Goal: Task Accomplishment & Management: Use online tool/utility

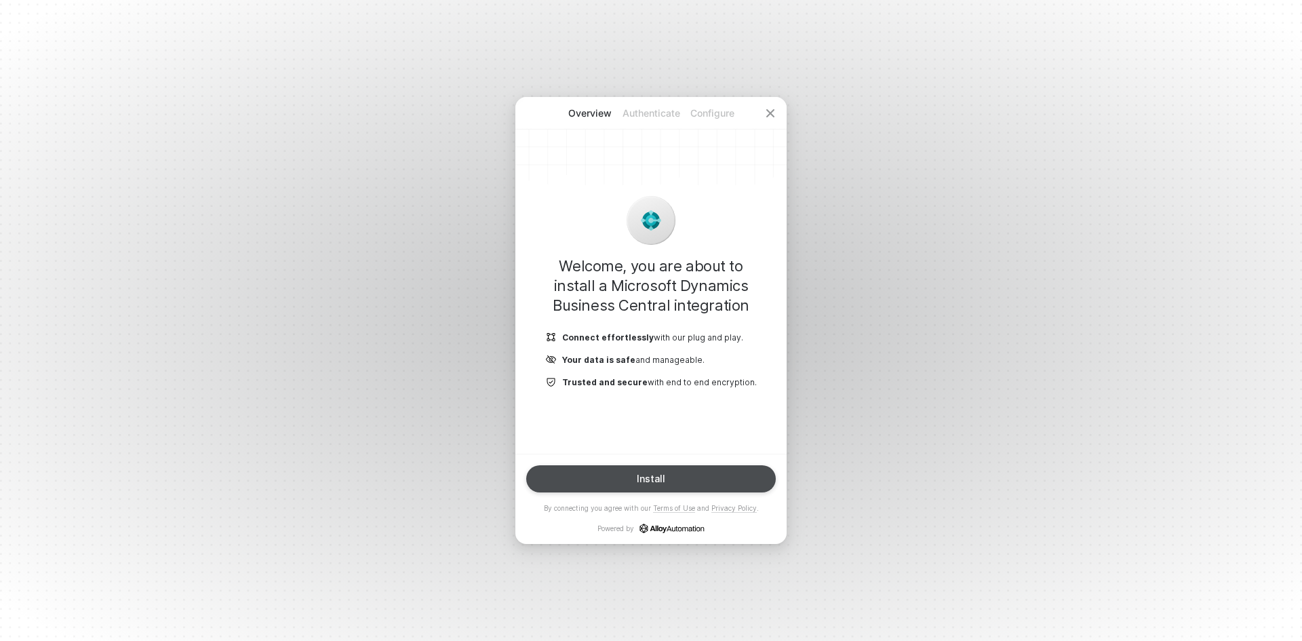
click at [699, 475] on button "Install" at bounding box center [651, 478] width 250 height 27
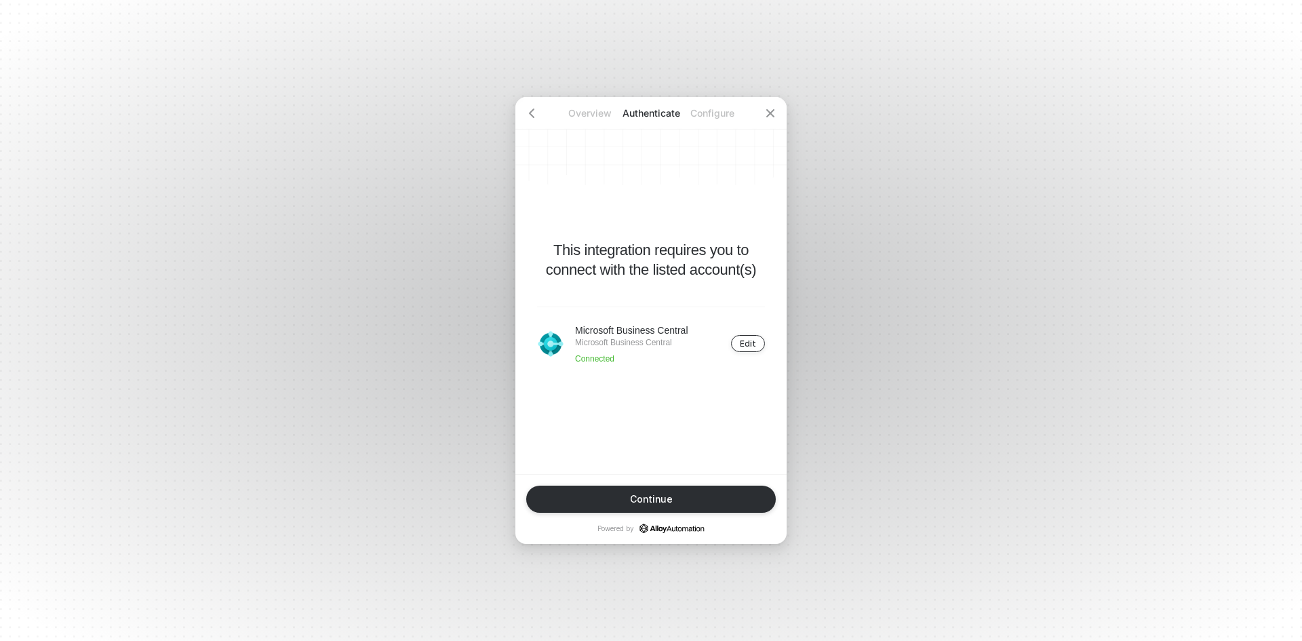
click at [747, 345] on div "Edit" at bounding box center [748, 343] width 16 height 10
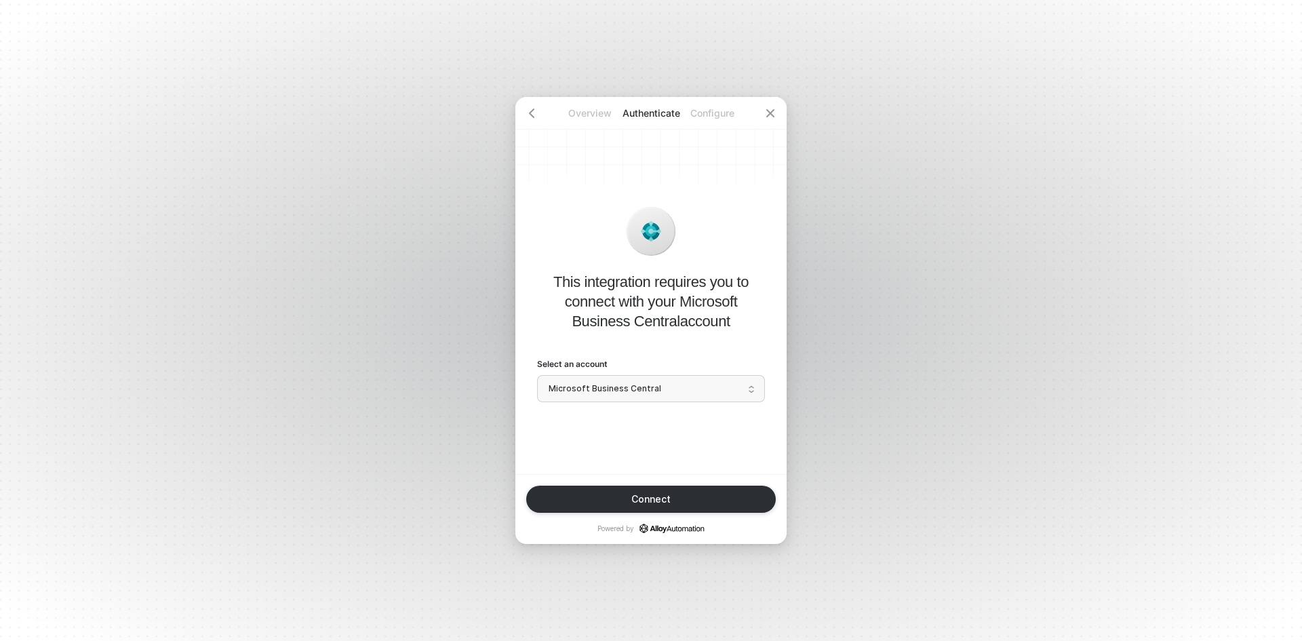
click at [684, 392] on span "Microsoft Business Central" at bounding box center [651, 388] width 205 height 20
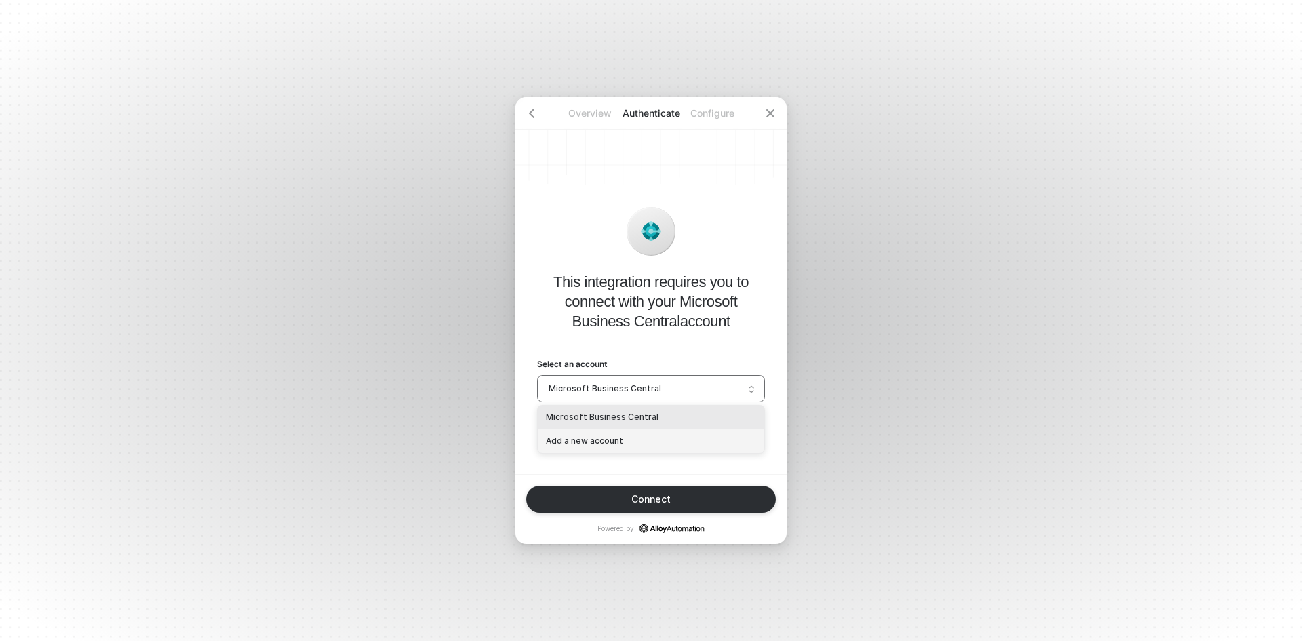
click at [686, 435] on div "Add a new account" at bounding box center [651, 441] width 210 height 13
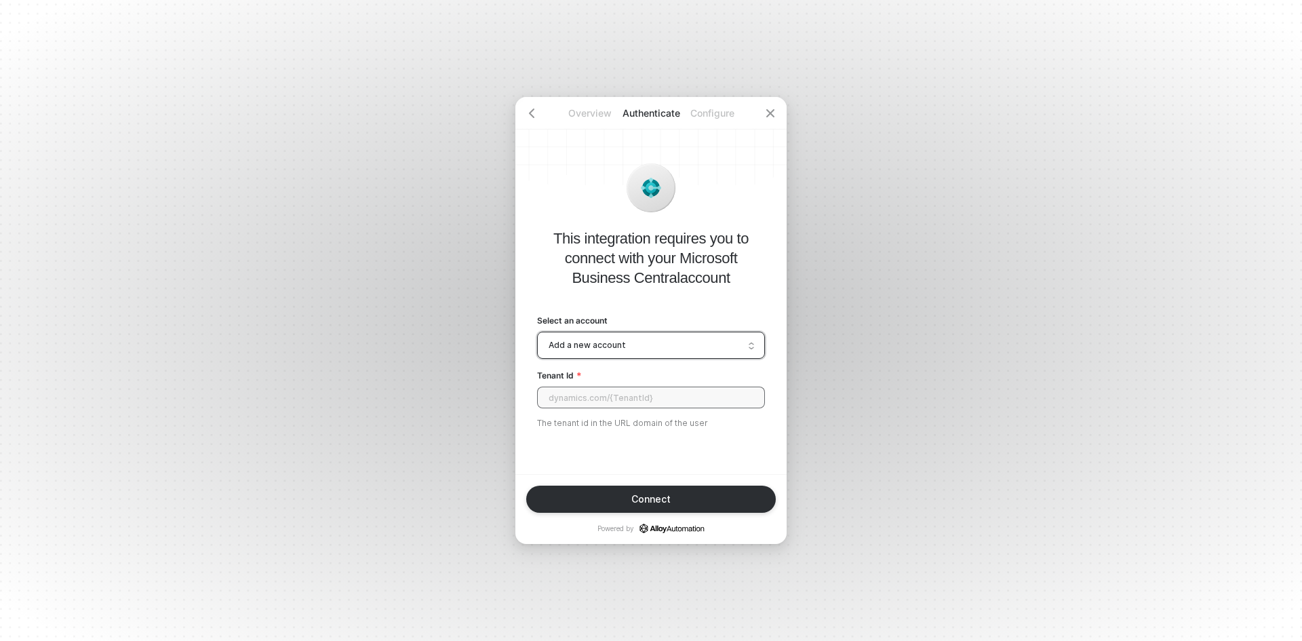
click at [655, 406] on input "Tenant Id" at bounding box center [651, 398] width 228 height 22
paste input "f470f80a-a75c-421f-a308-53dc4bbc560f"
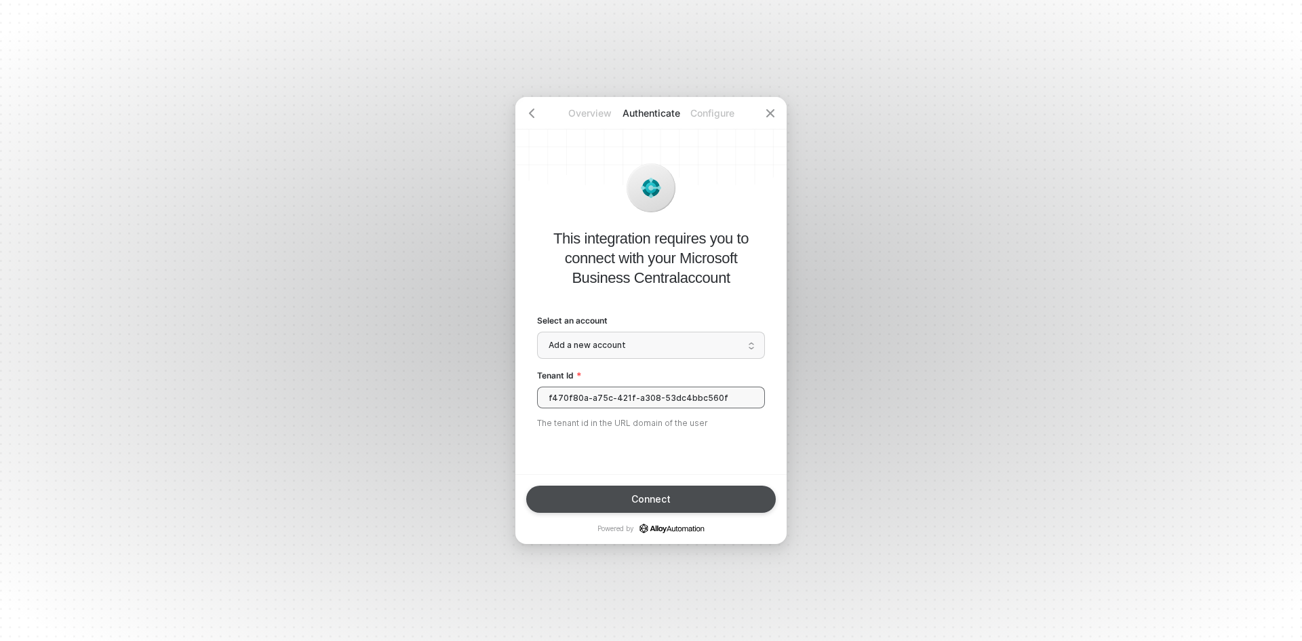
type input "f470f80a-a75c-421f-a308-53dc4bbc560f"
click at [641, 499] on div "Connect" at bounding box center [651, 499] width 39 height 11
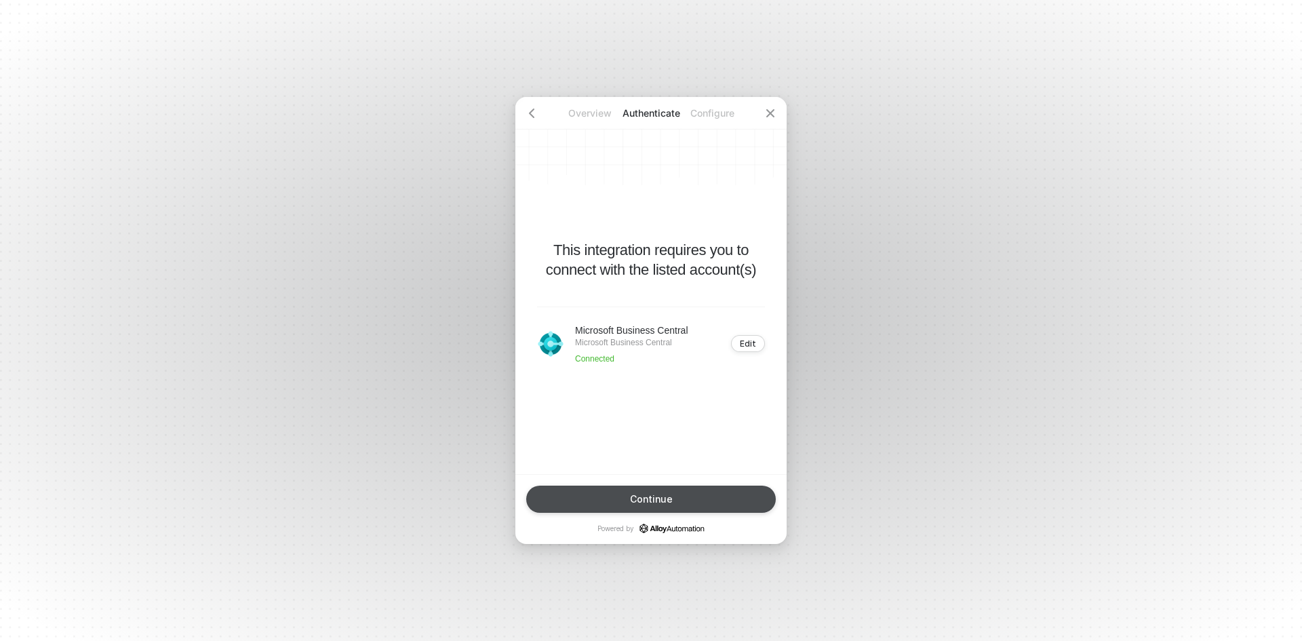
click at [733, 497] on button "Continue" at bounding box center [651, 499] width 250 height 27
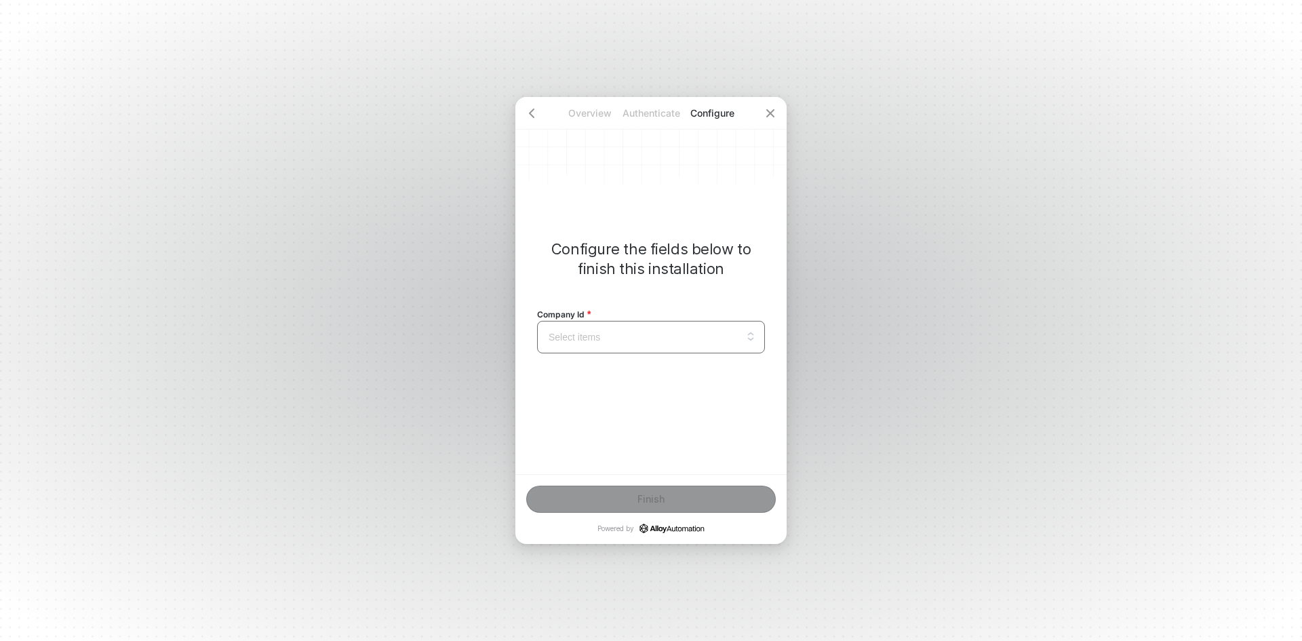
click at [633, 347] on input "search" at bounding box center [651, 337] width 212 height 31
click at [635, 345] on input "search" at bounding box center [651, 337] width 212 height 31
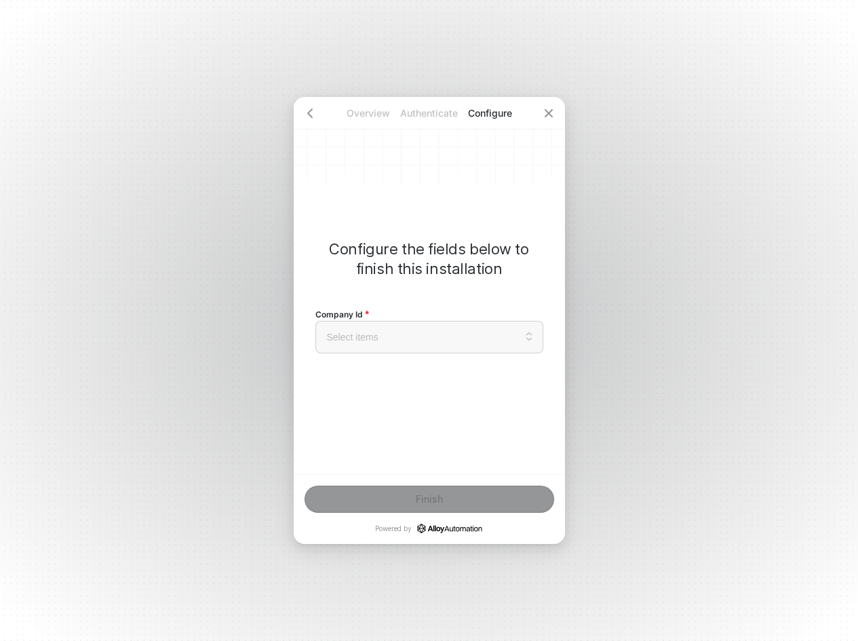
click at [461, 355] on div "Company Id Select items This might show a portion of the full results. Please s…" at bounding box center [429, 329] width 228 height 69
click at [461, 343] on input "search" at bounding box center [430, 337] width 212 height 31
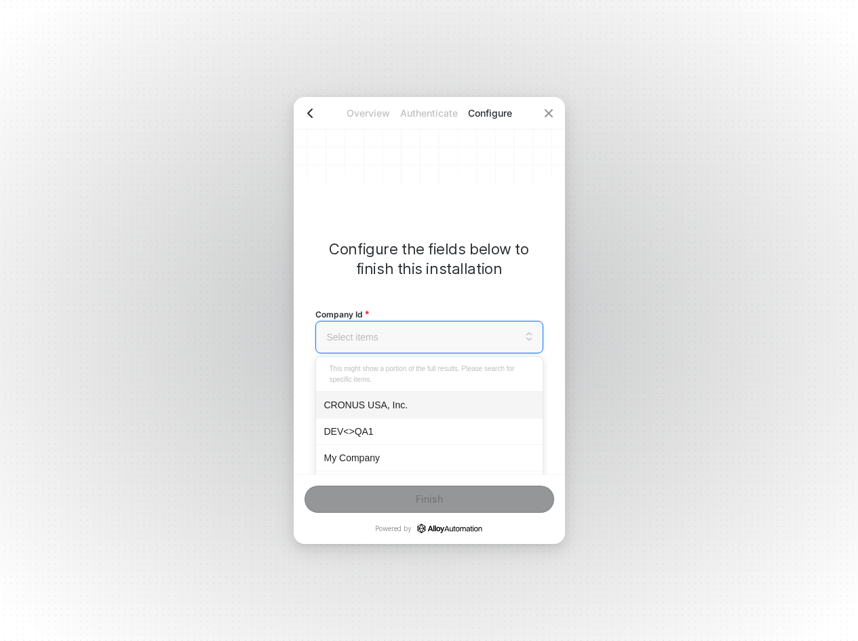
click at [312, 113] on icon "icon-arrow-left" at bounding box center [310, 113] width 11 height 11
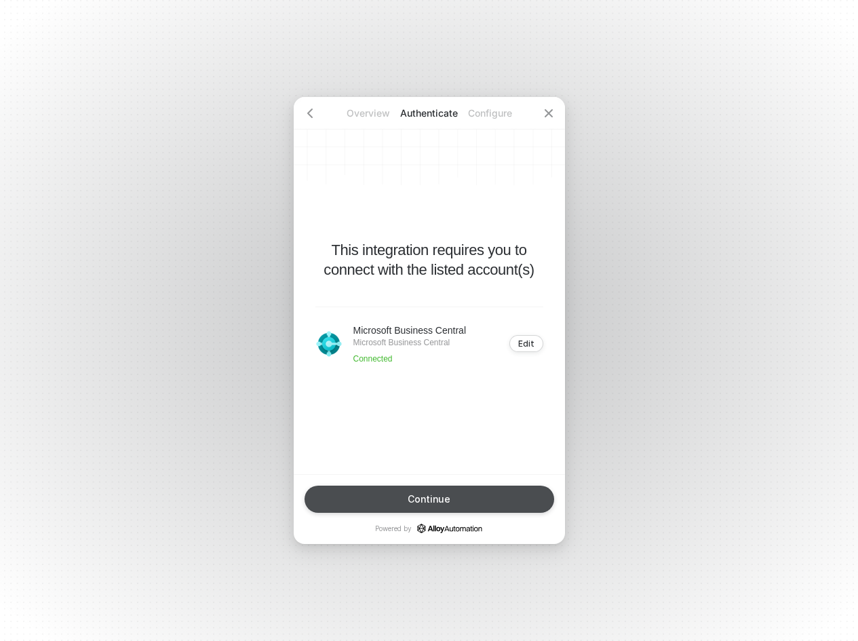
click at [484, 494] on button "Continue" at bounding box center [430, 499] width 250 height 27
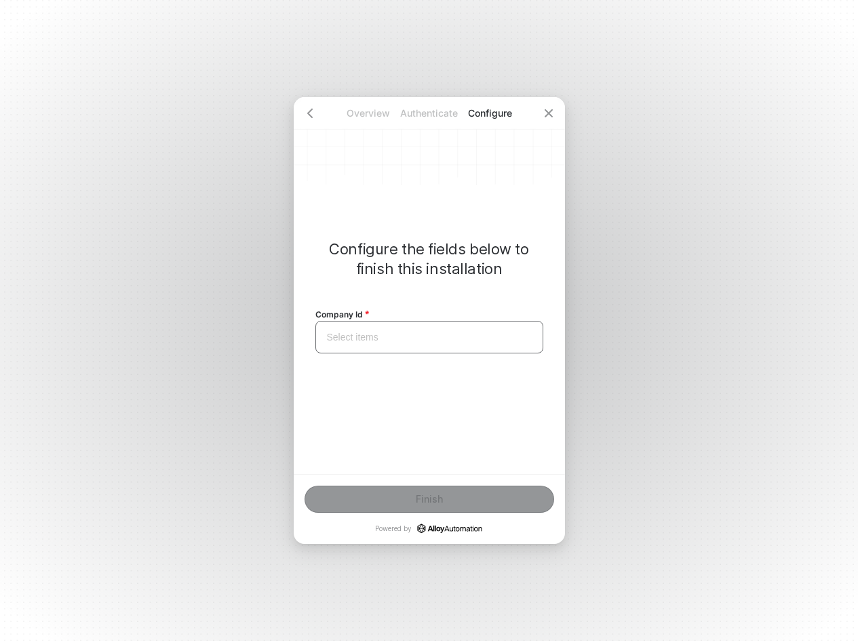
click at [404, 332] on input "search" at bounding box center [430, 337] width 212 height 31
click at [305, 111] on icon "icon-arrow-left" at bounding box center [310, 113] width 11 height 11
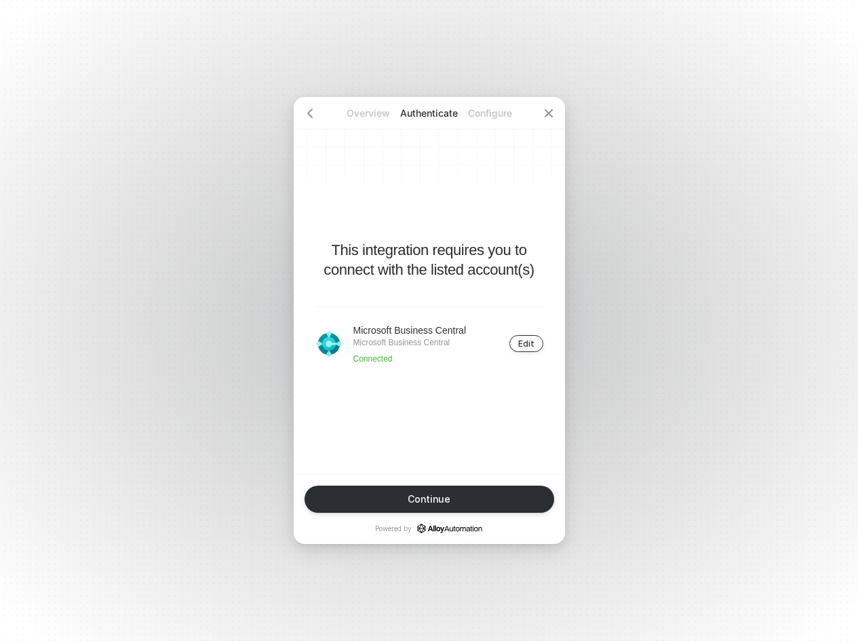
click at [526, 343] on div "Edit" at bounding box center [526, 343] width 16 height 10
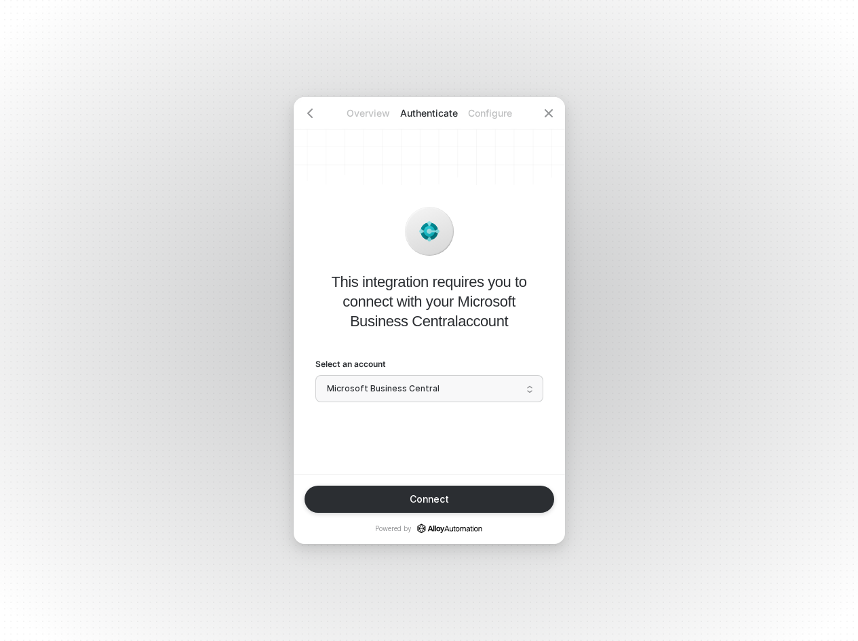
click at [446, 378] on span "Microsoft Business Central" at bounding box center [429, 388] width 205 height 20
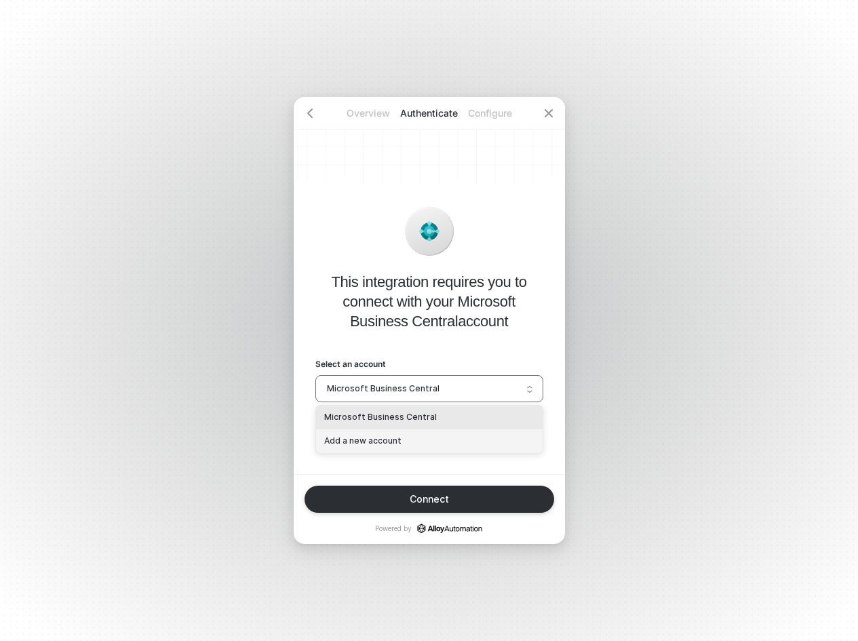
click at [446, 437] on div "Add a new account" at bounding box center [429, 441] width 210 height 13
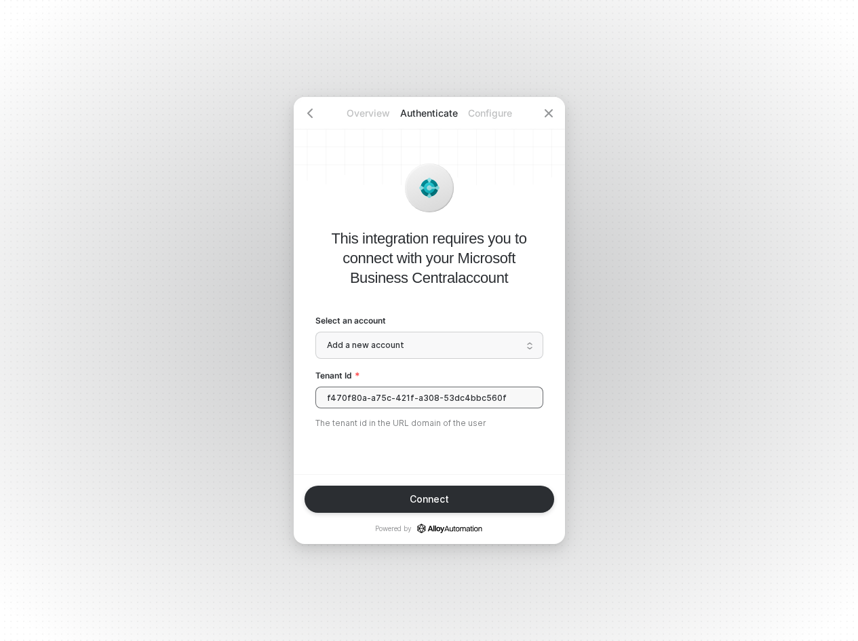
click at [428, 401] on input "f470f80a-a75c-421f-a308-53dc4bbc560f" at bounding box center [429, 398] width 228 height 22
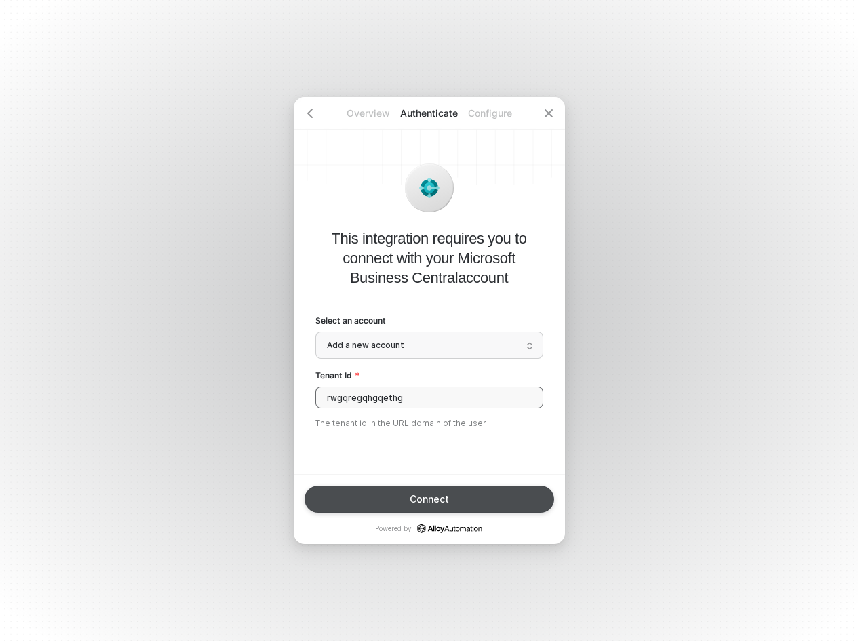
type input "rwgqregqhgqethg"
click at [427, 498] on div "Connect" at bounding box center [429, 499] width 39 height 11
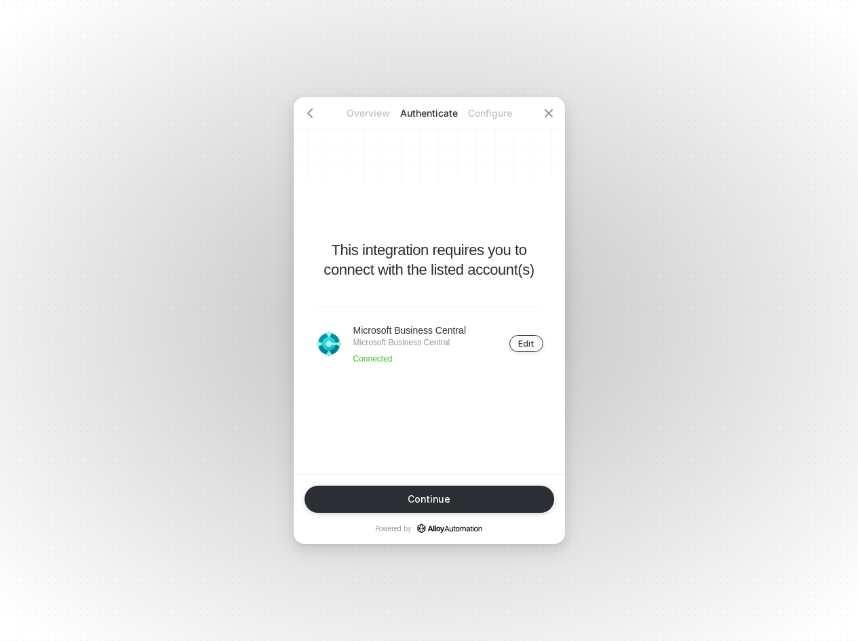
click at [528, 348] on div "Edit" at bounding box center [526, 343] width 16 height 10
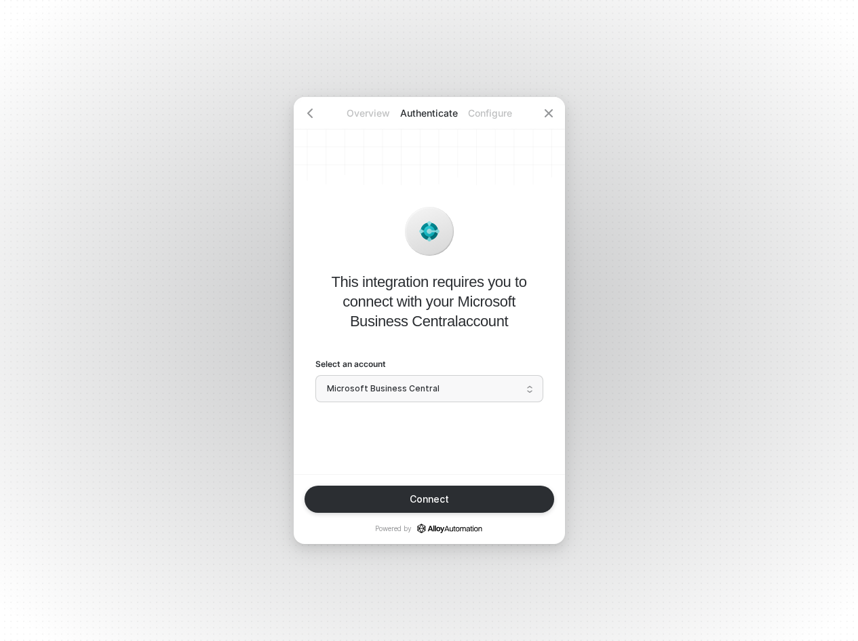
click at [516, 386] on span "Microsoft Business Central" at bounding box center [429, 388] width 205 height 20
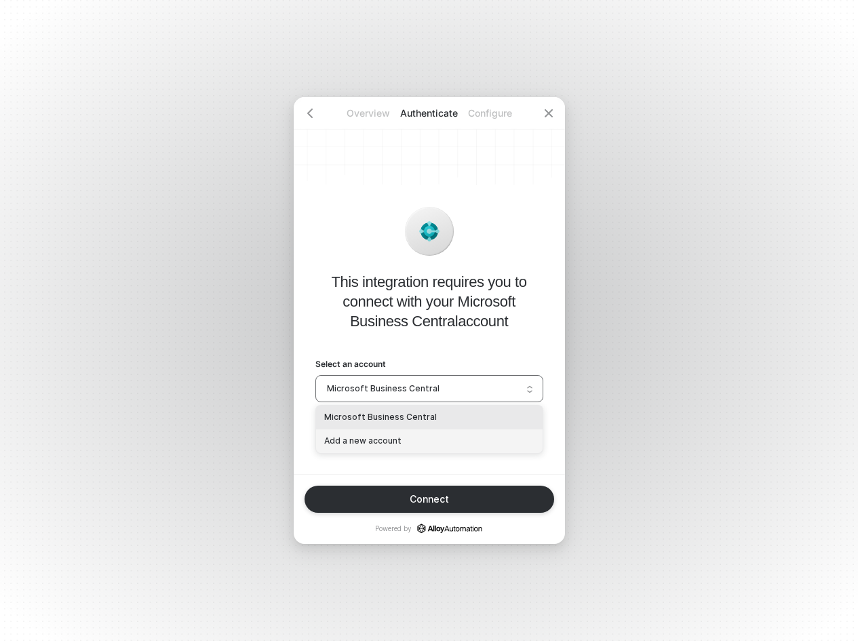
click at [505, 442] on div "Add a new account" at bounding box center [429, 441] width 210 height 13
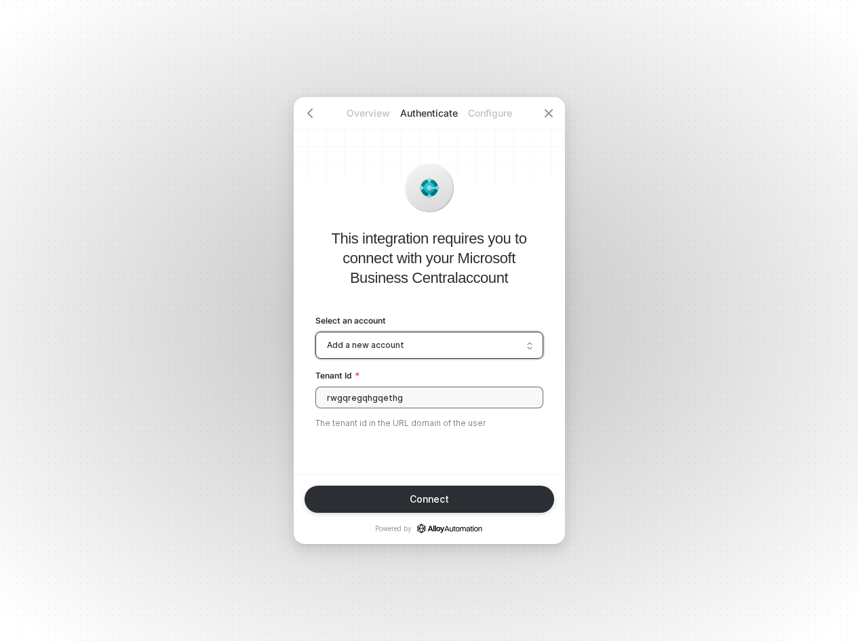
click at [494, 404] on input "rwgqregqhgqethg" at bounding box center [429, 398] width 228 height 22
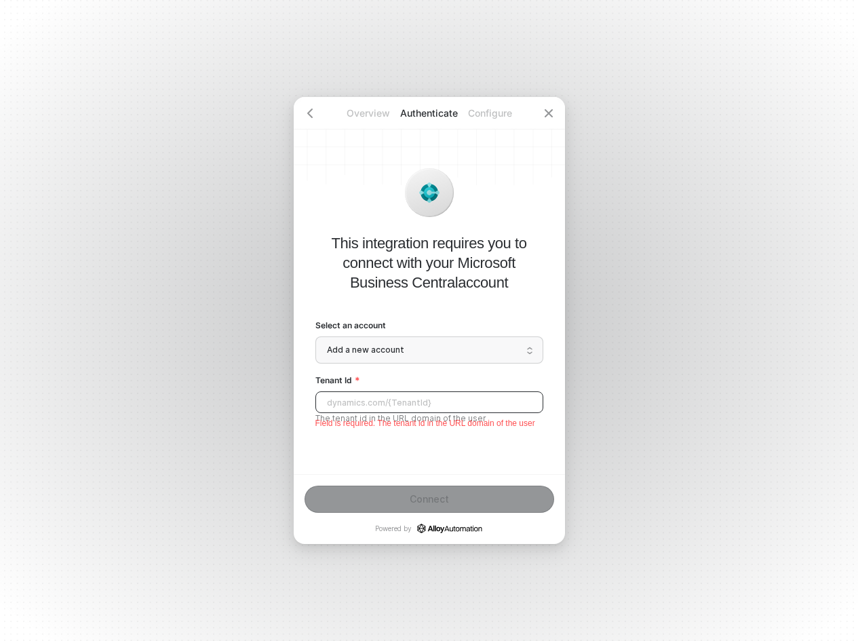
click at [374, 406] on input "Tenant Id" at bounding box center [429, 402] width 228 height 22
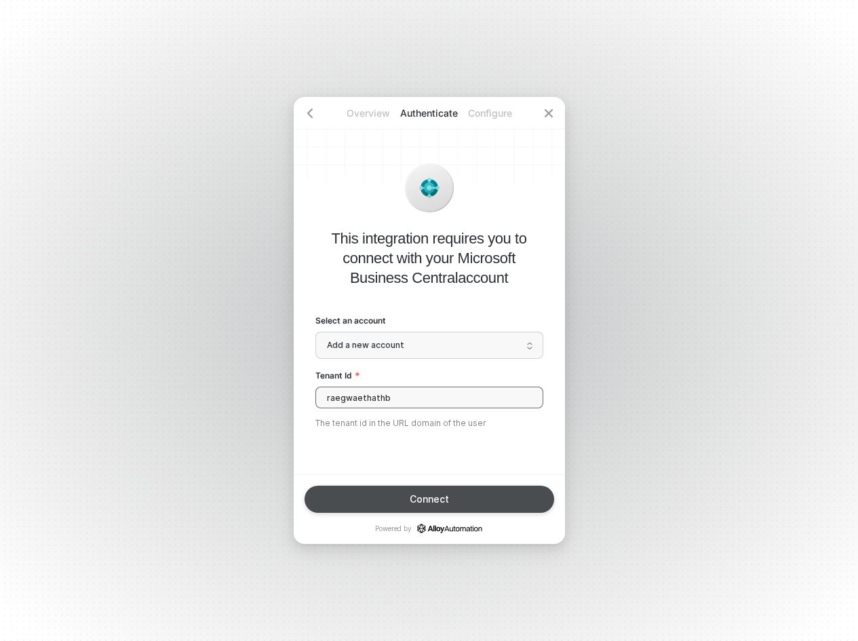
type input "raegwaethathb"
click at [416, 504] on div "Connect" at bounding box center [429, 499] width 39 height 11
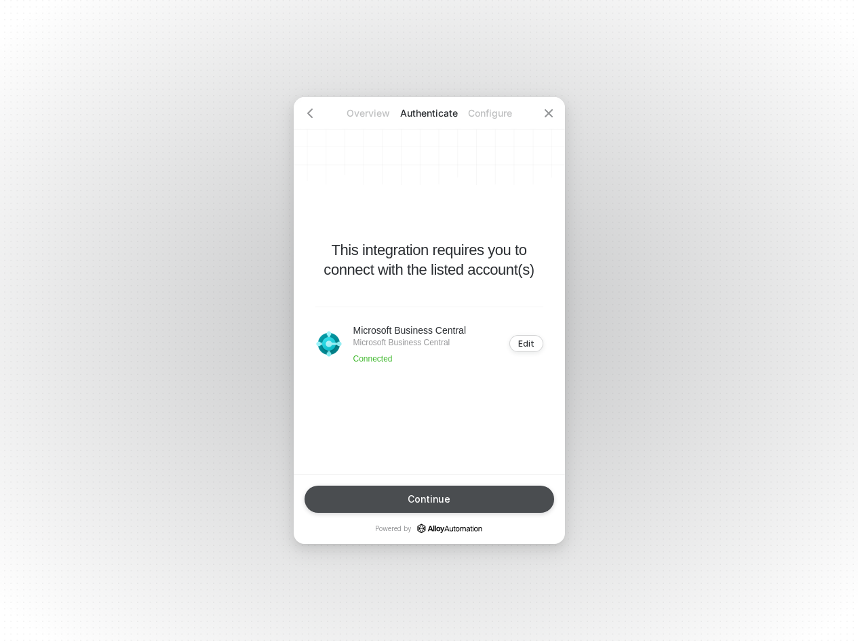
click at [469, 510] on button "Continue" at bounding box center [430, 499] width 250 height 27
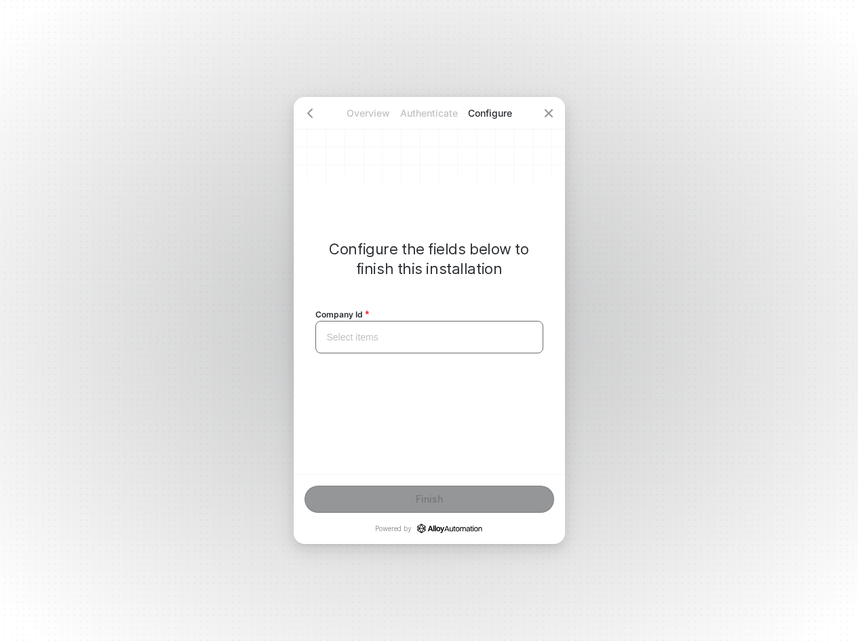
click at [425, 335] on input "search" at bounding box center [430, 337] width 212 height 31
click at [438, 338] on input "search" at bounding box center [430, 337] width 212 height 31
click at [298, 109] on div at bounding box center [310, 113] width 33 height 33
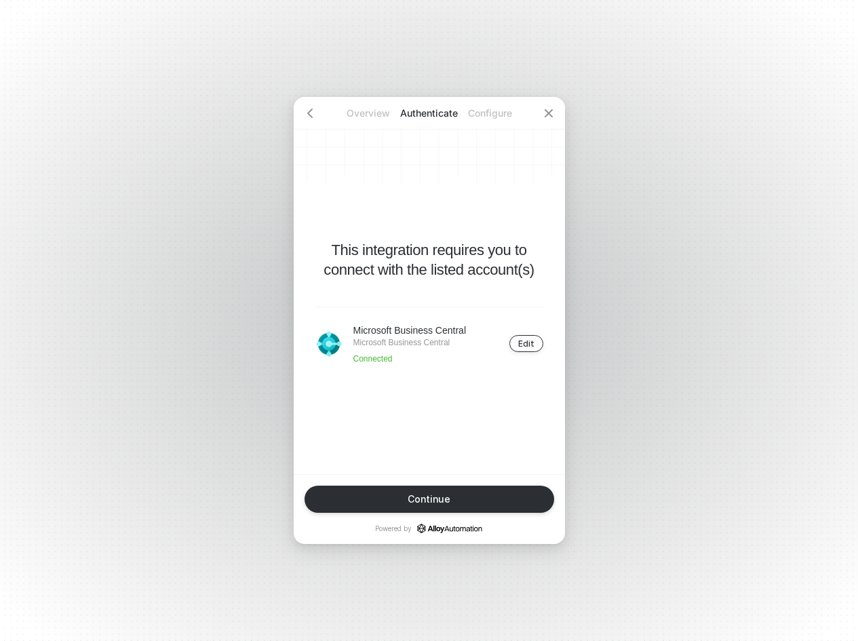
click at [519, 345] on div "Edit" at bounding box center [526, 343] width 16 height 10
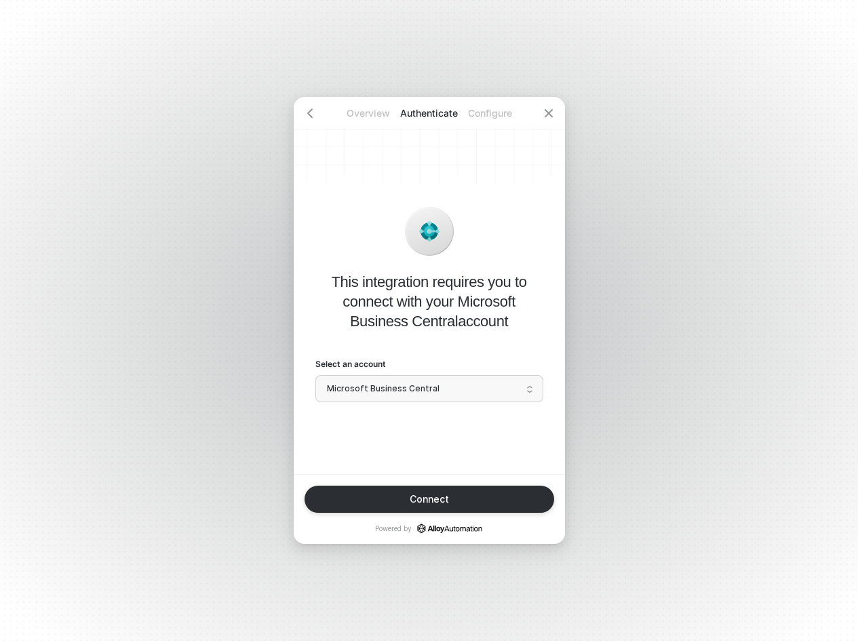
click at [409, 400] on div "This integration requires you to connect with your Microsoft Business Central a…" at bounding box center [429, 285] width 271 height 377
click at [406, 392] on span "Microsoft Business Central" at bounding box center [429, 388] width 205 height 20
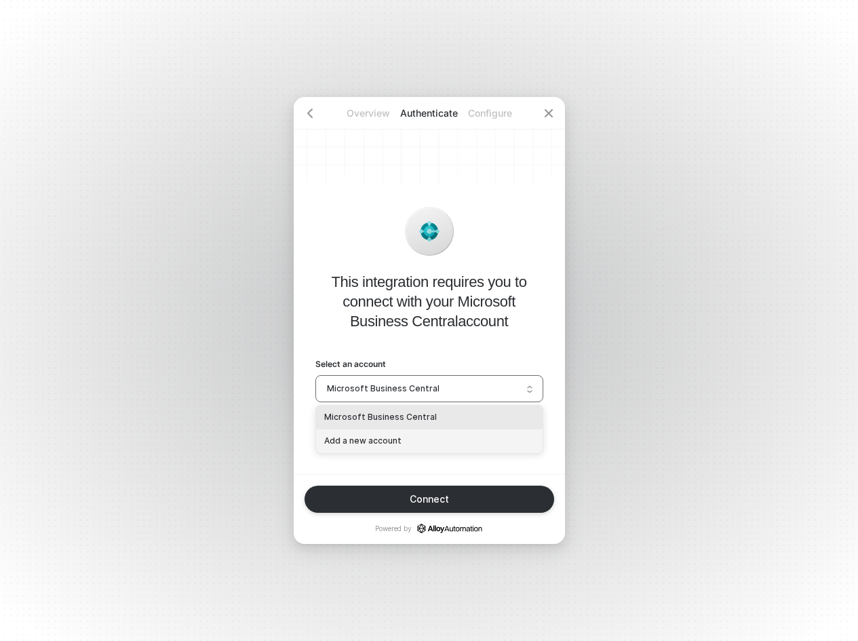
click at [387, 444] on div "Add a new account" at bounding box center [429, 441] width 210 height 13
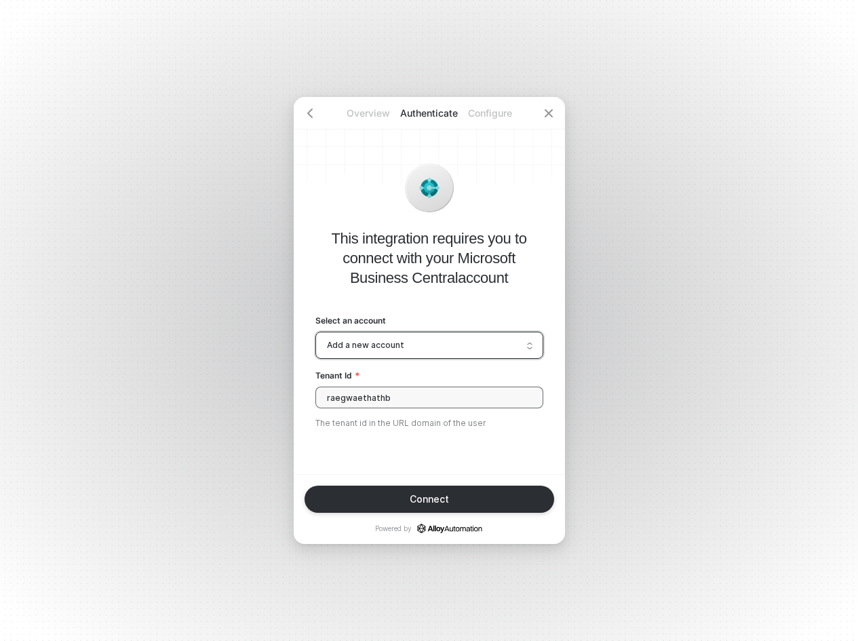
click at [385, 397] on input "raegwaethathb" at bounding box center [429, 398] width 228 height 22
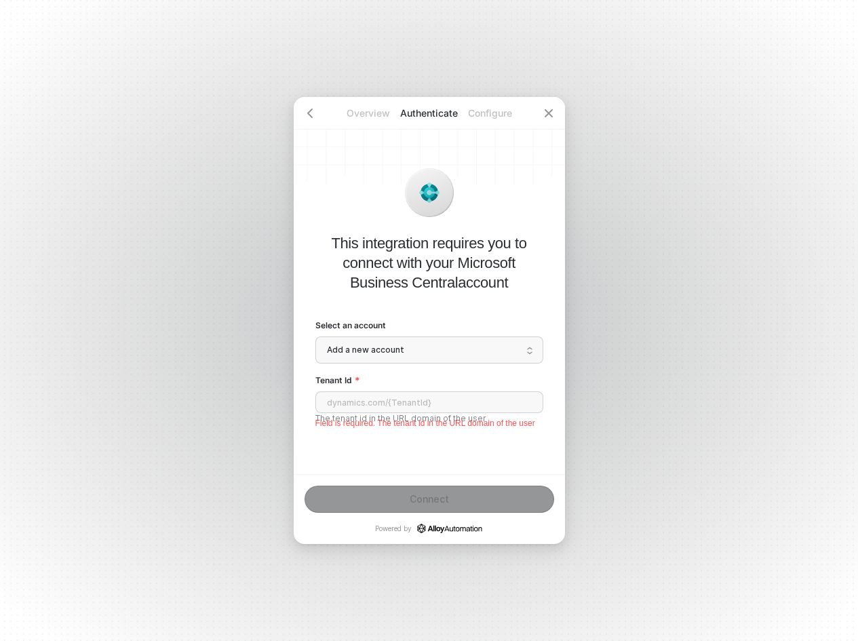
click at [220, 353] on div "Overview Authenticate Configure This integration requires you to connect with y…" at bounding box center [429, 320] width 858 height 641
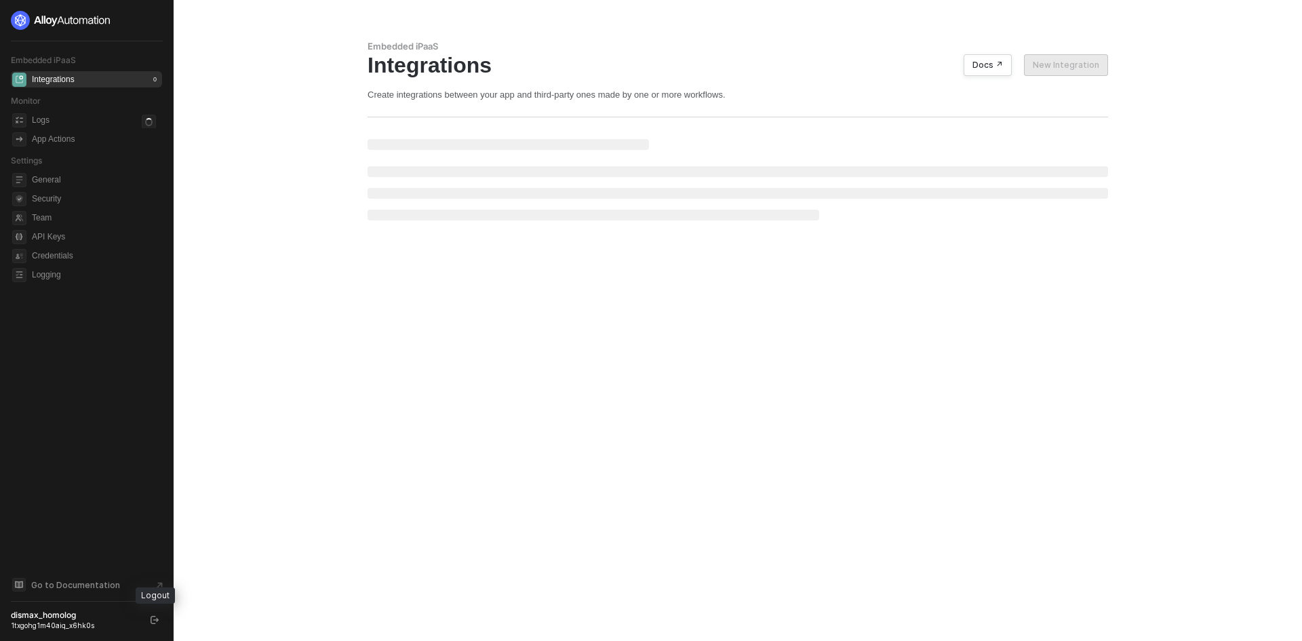
click at [161, 619] on button "button" at bounding box center [155, 620] width 16 height 16
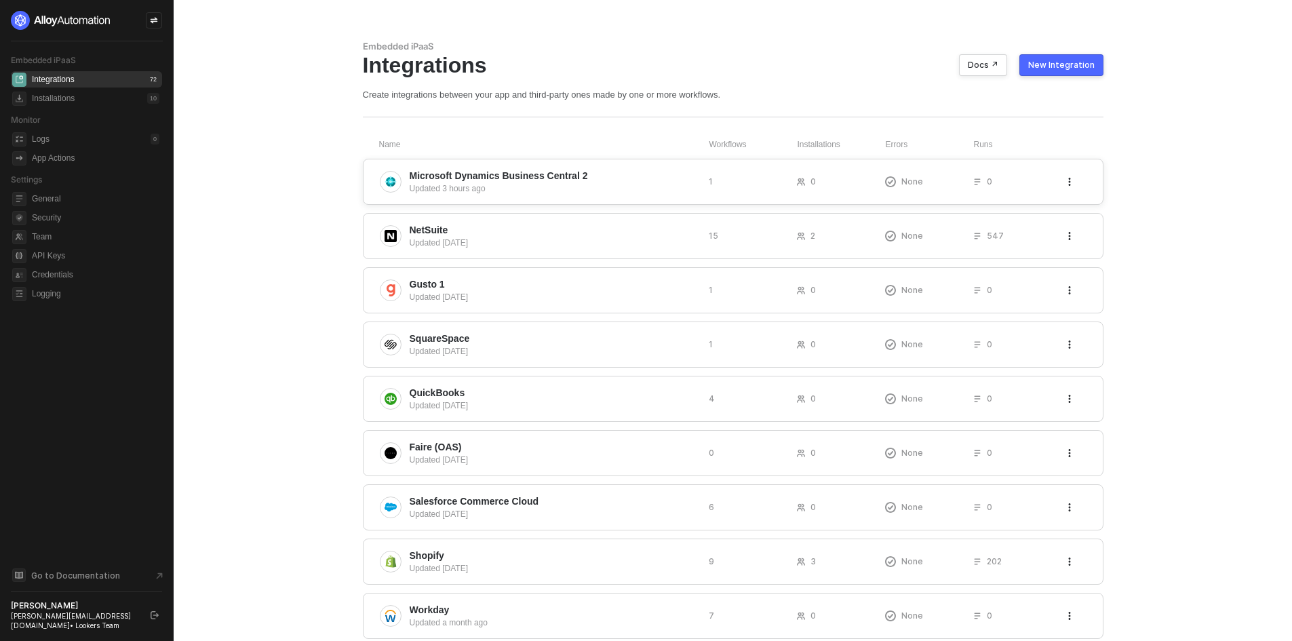
click at [1072, 183] on icon "icon-threedots" at bounding box center [1070, 182] width 8 height 8
click at [1093, 206] on div "Delete" at bounding box center [1088, 209] width 24 height 13
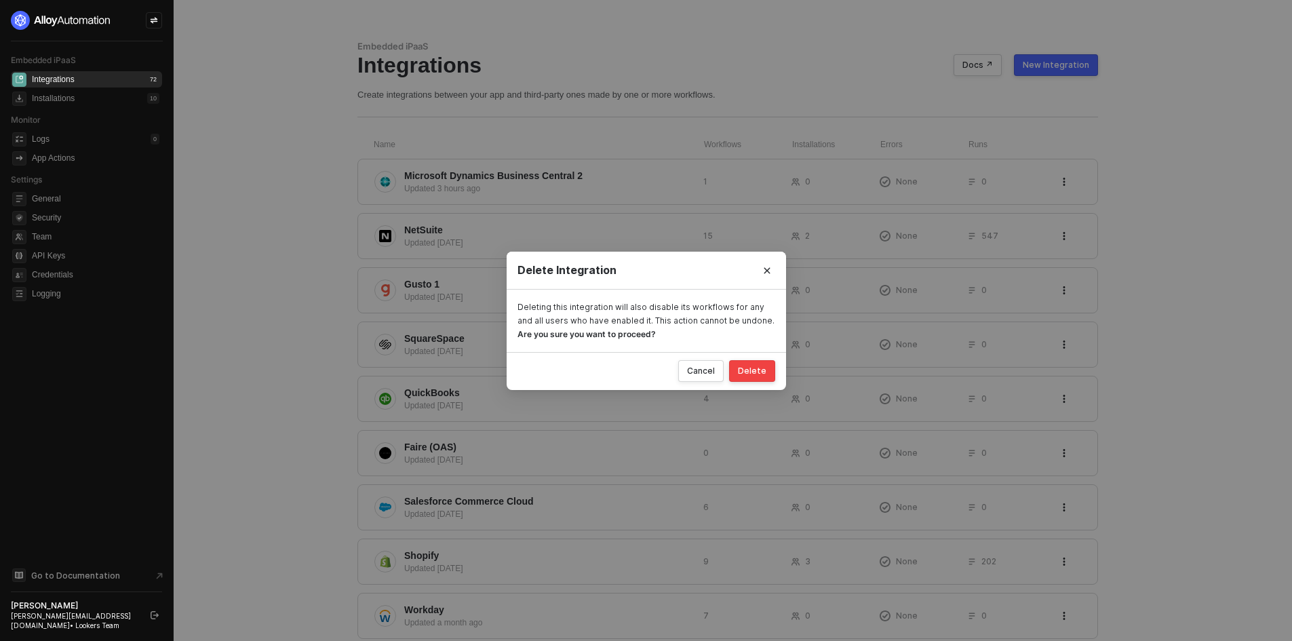
click at [758, 379] on button "Delete" at bounding box center [752, 371] width 46 height 22
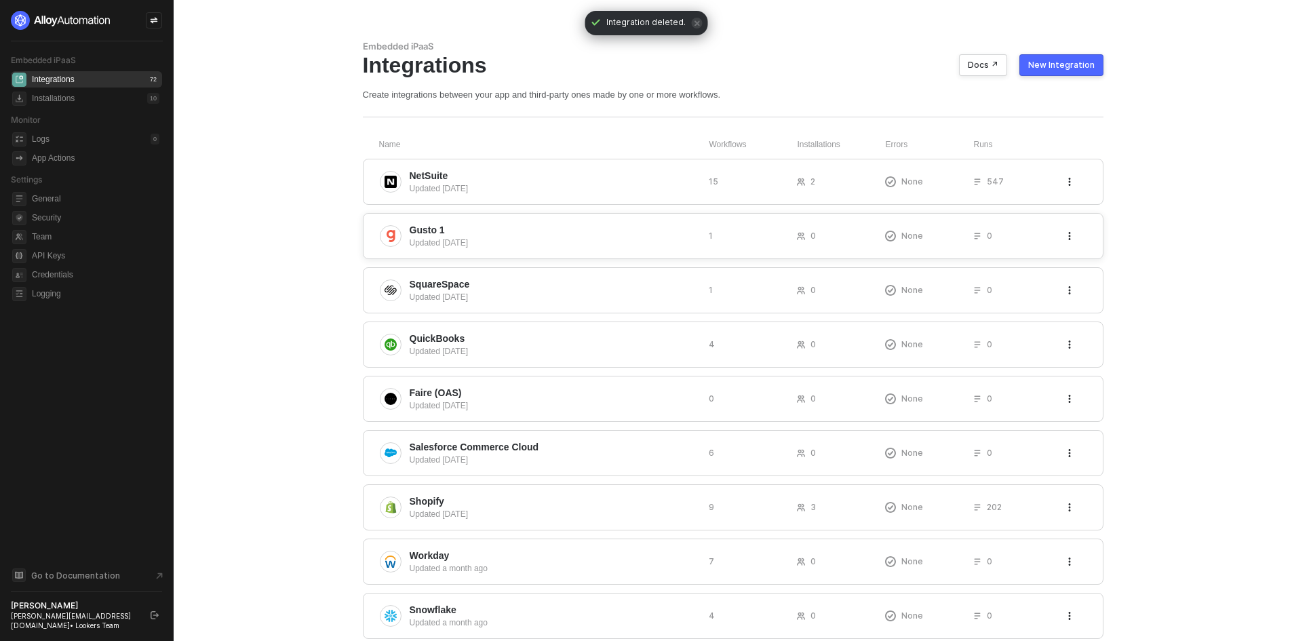
click at [1062, 231] on button "button" at bounding box center [1070, 236] width 16 height 16
click at [1089, 265] on div "Delete" at bounding box center [1088, 263] width 24 height 13
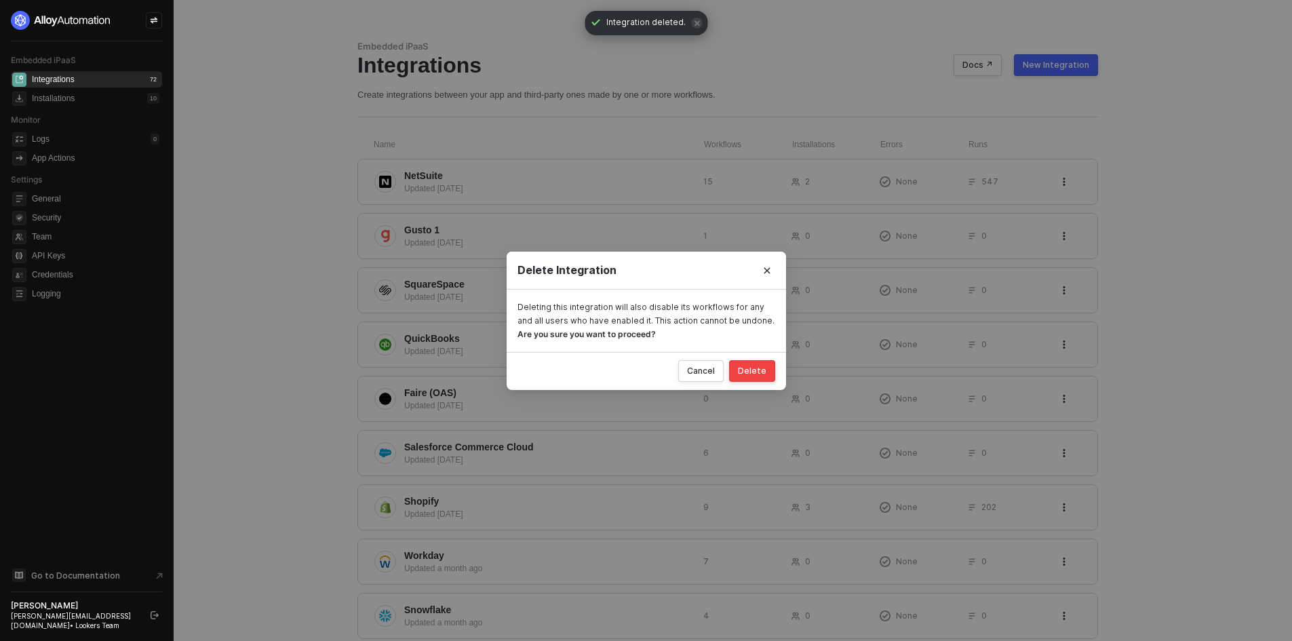
click at [754, 374] on div "Delete" at bounding box center [752, 371] width 28 height 11
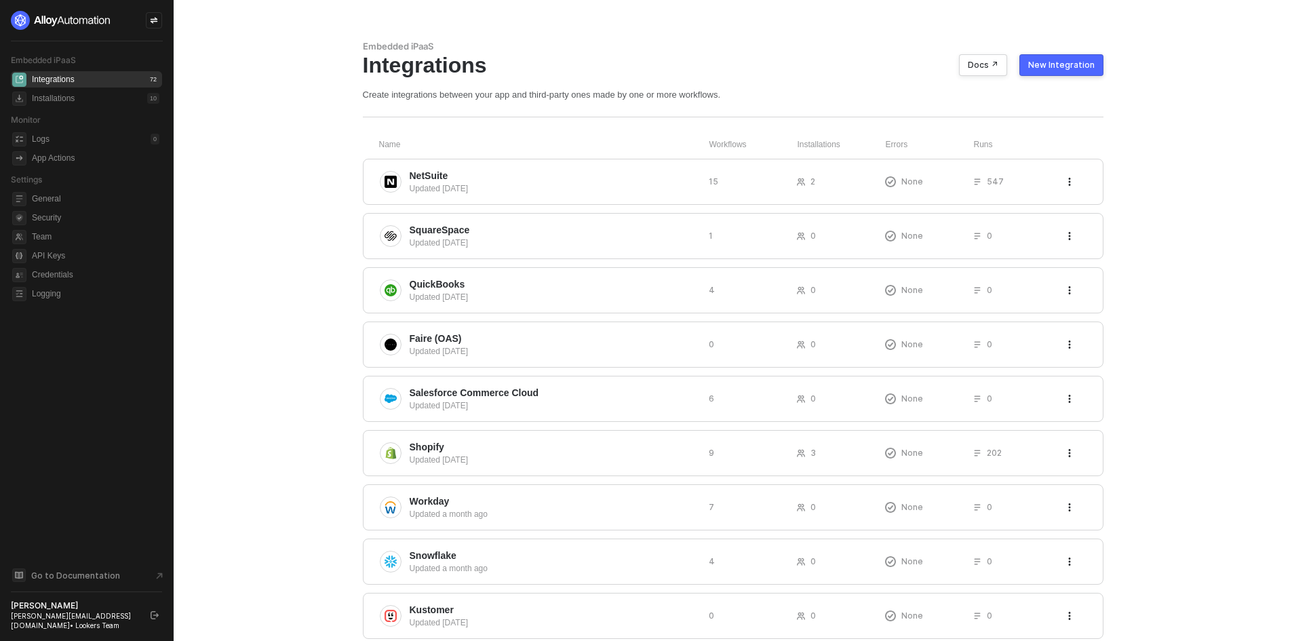
click at [1049, 64] on div "New Integration" at bounding box center [1061, 65] width 66 height 11
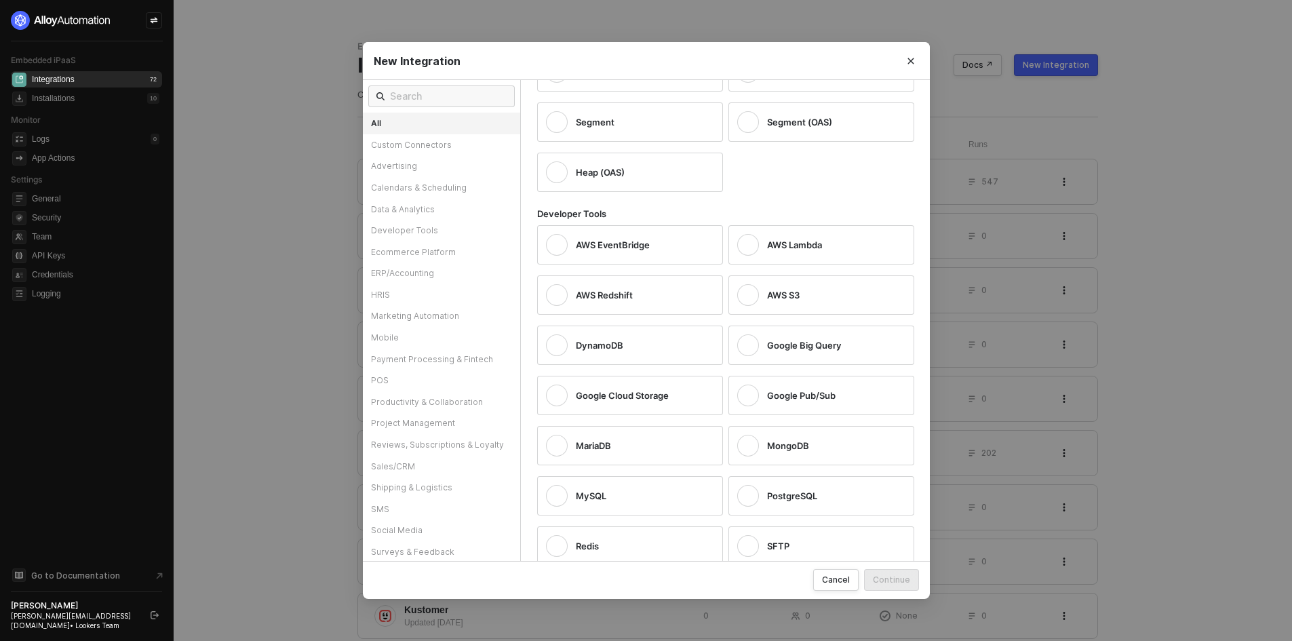
scroll to position [1085, 0]
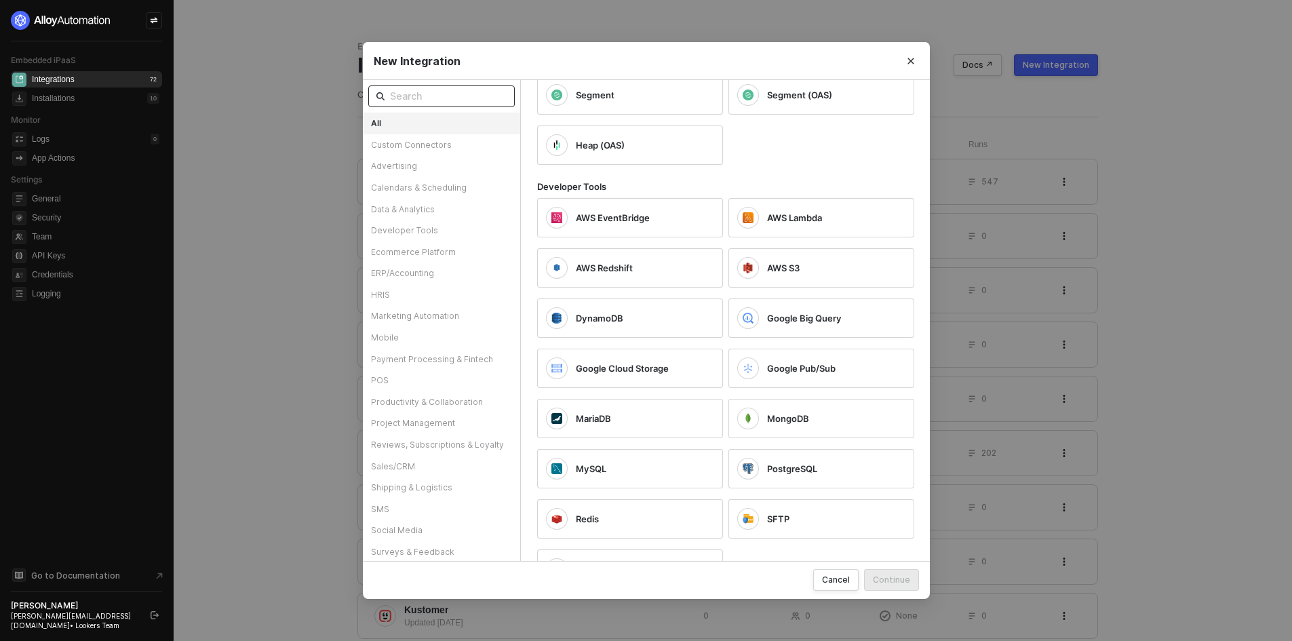
click at [455, 96] on input "text" at bounding box center [448, 96] width 117 height 15
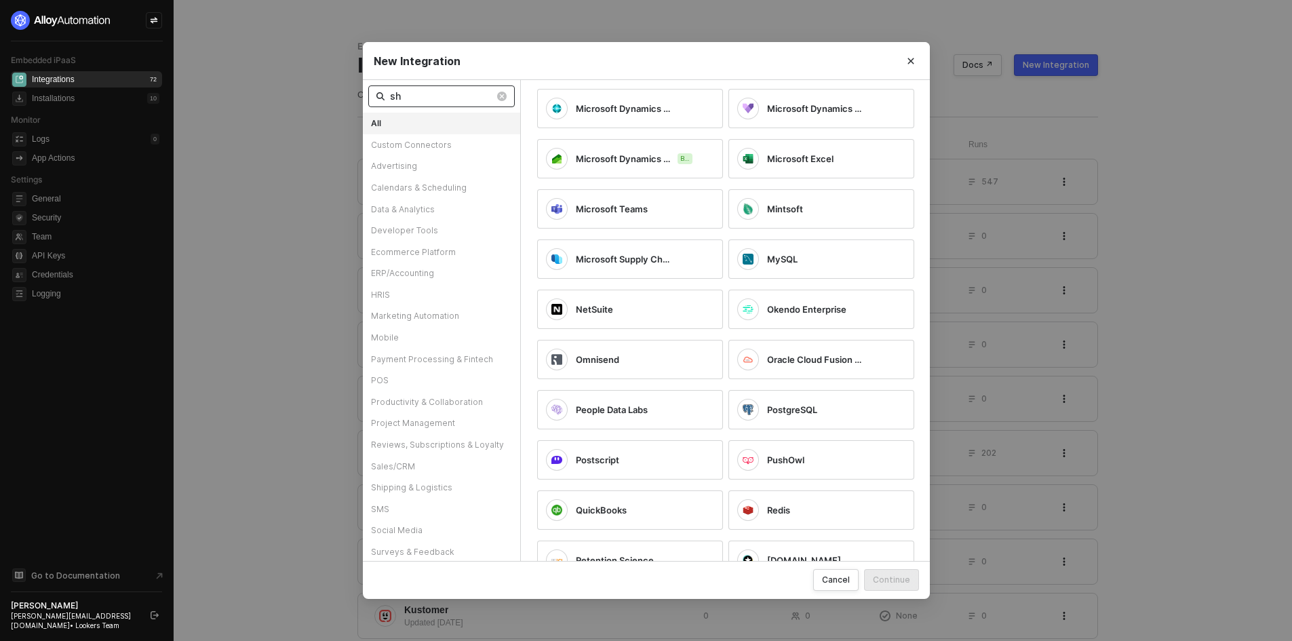
scroll to position [0, 0]
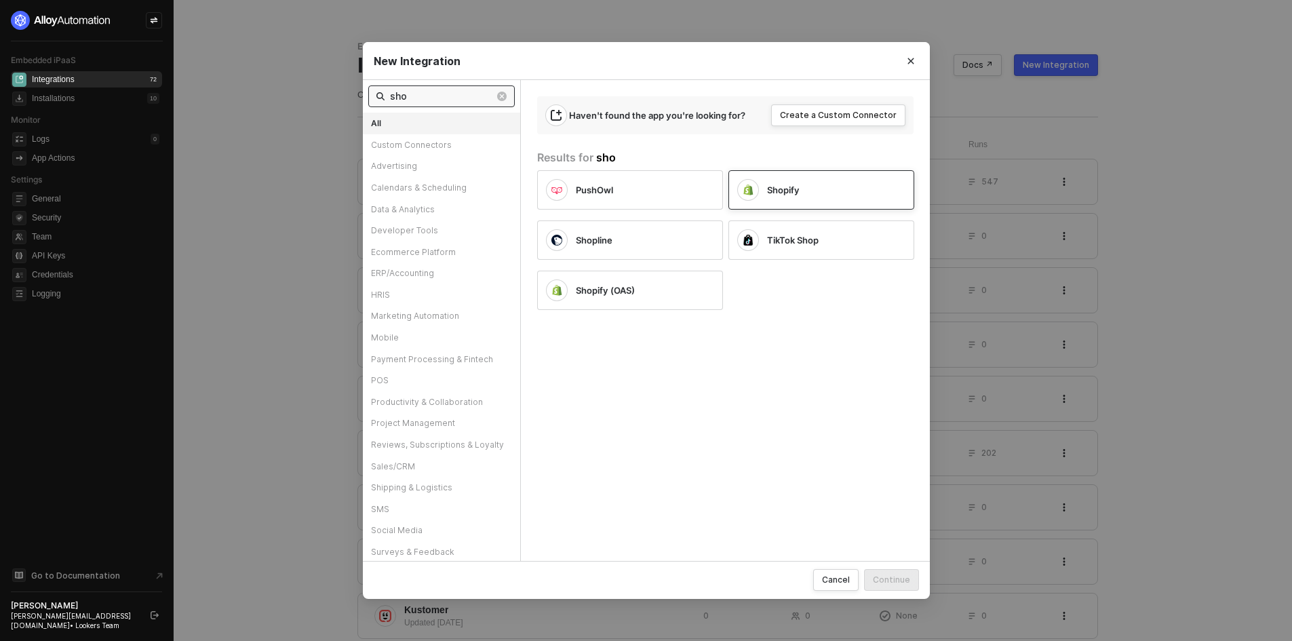
type input "sho"
click at [792, 179] on div "Shopify" at bounding box center [810, 190] width 147 height 22
click at [889, 571] on button "Continue" at bounding box center [891, 580] width 55 height 22
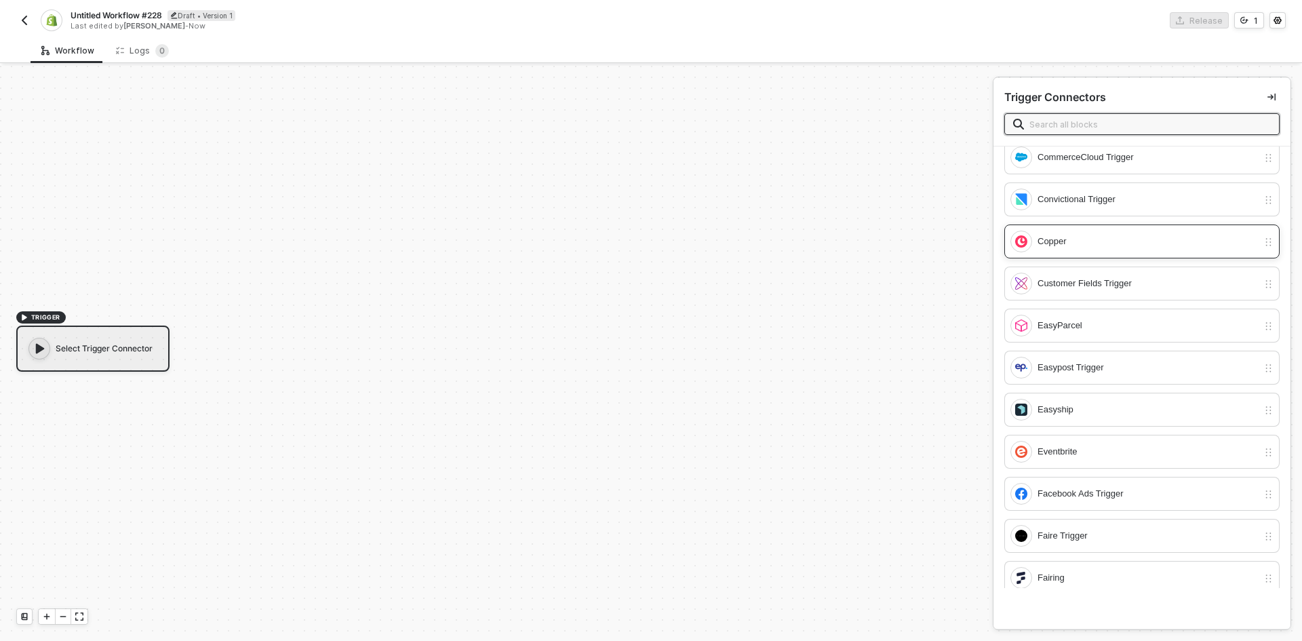
scroll to position [1153, 0]
click at [1079, 118] on input "text" at bounding box center [1150, 124] width 241 height 15
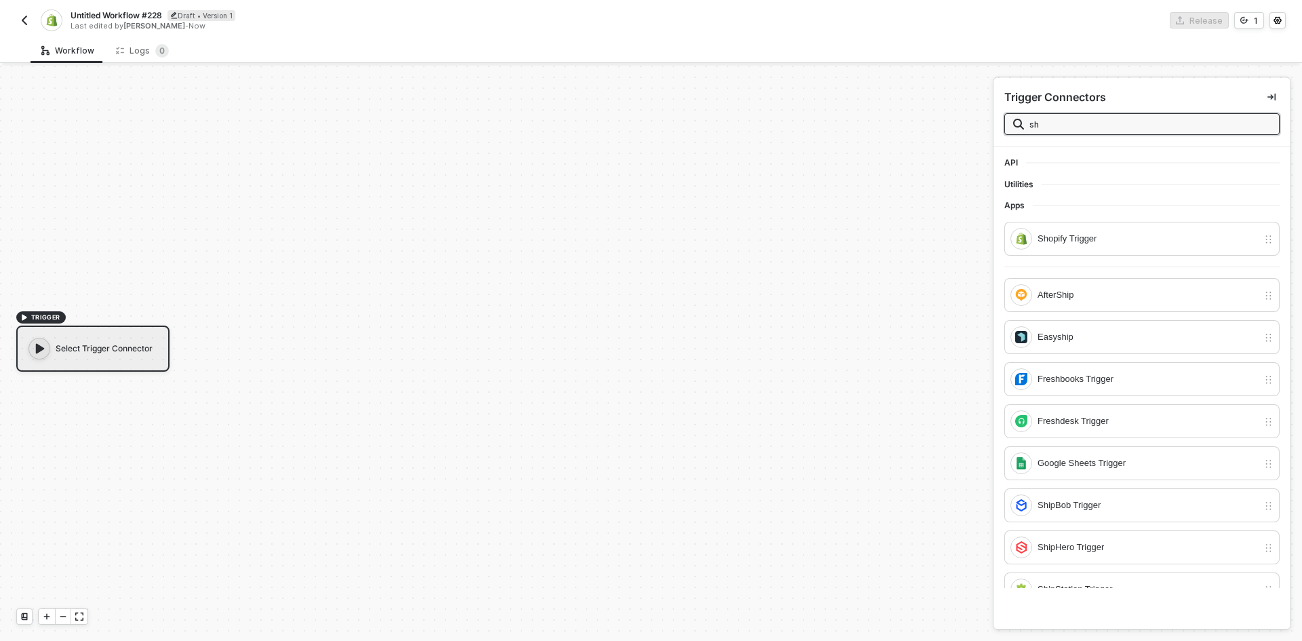
type input "s"
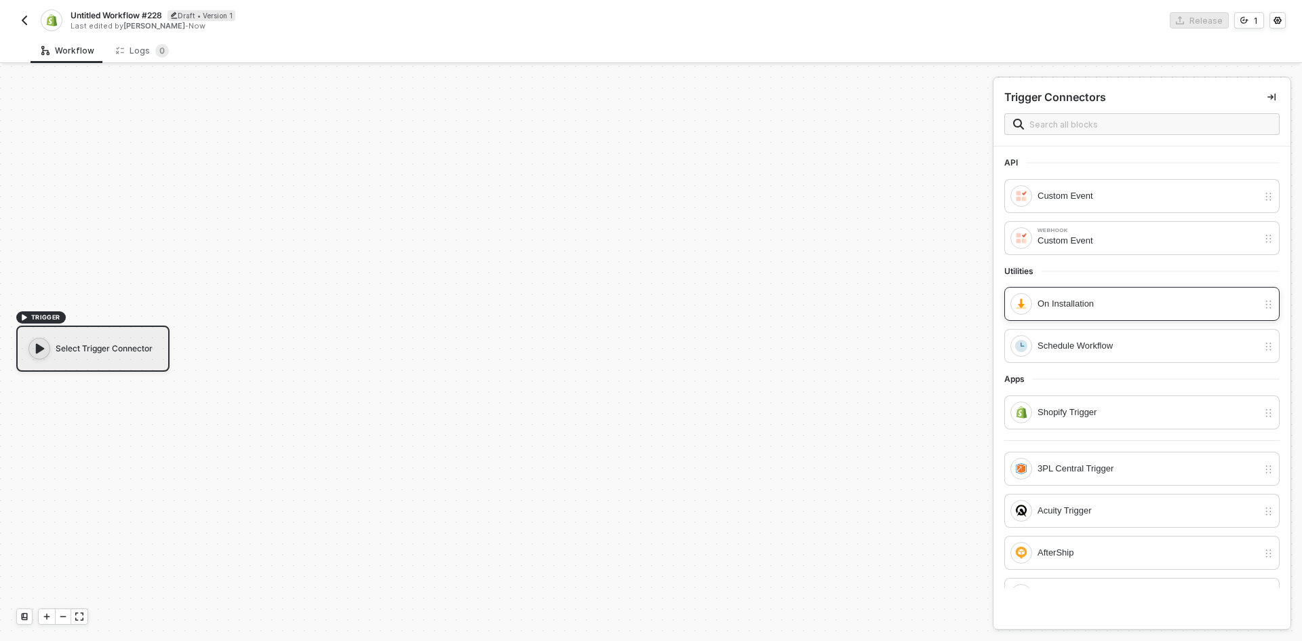
click at [1152, 313] on div "On Installation" at bounding box center [1135, 304] width 248 height 22
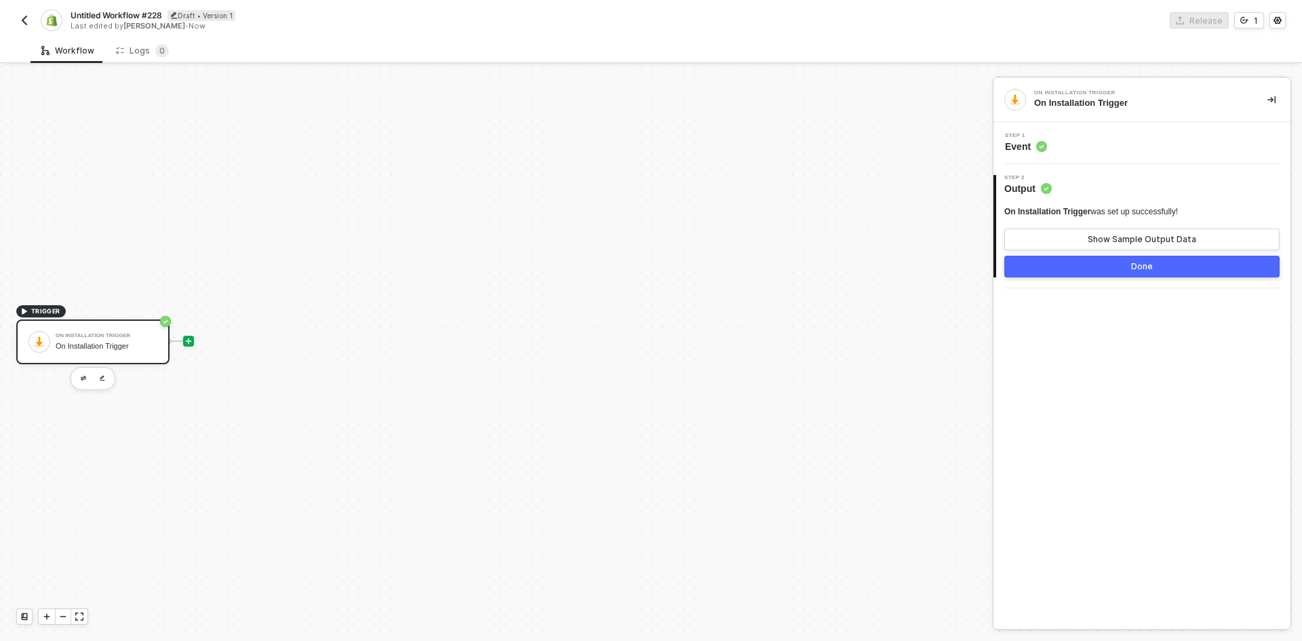
click at [188, 336] on div at bounding box center [188, 341] width 11 height 11
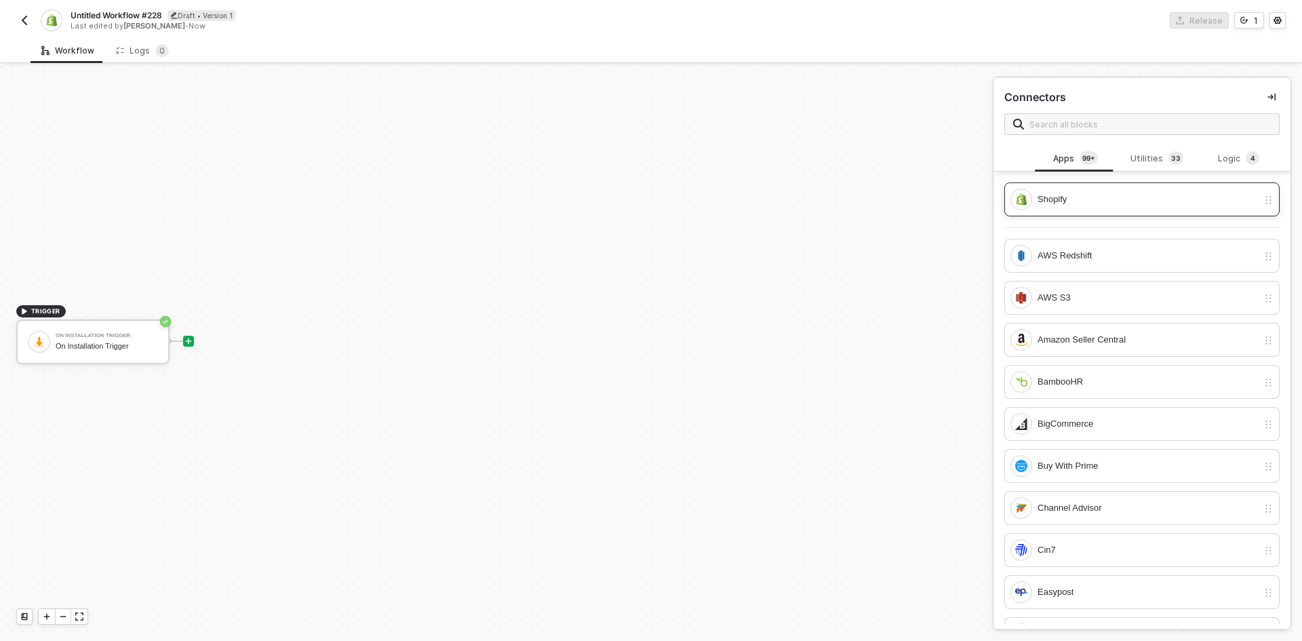
click at [1084, 199] on div "Shopify" at bounding box center [1148, 199] width 220 height 15
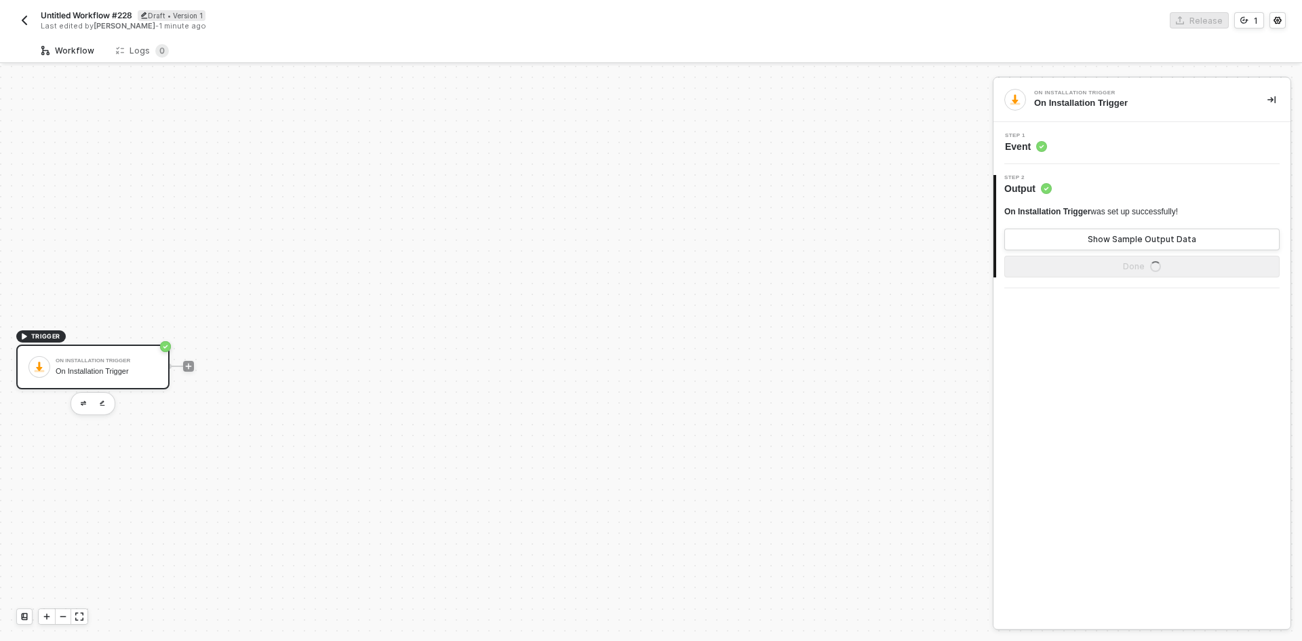
scroll to position [25, 0]
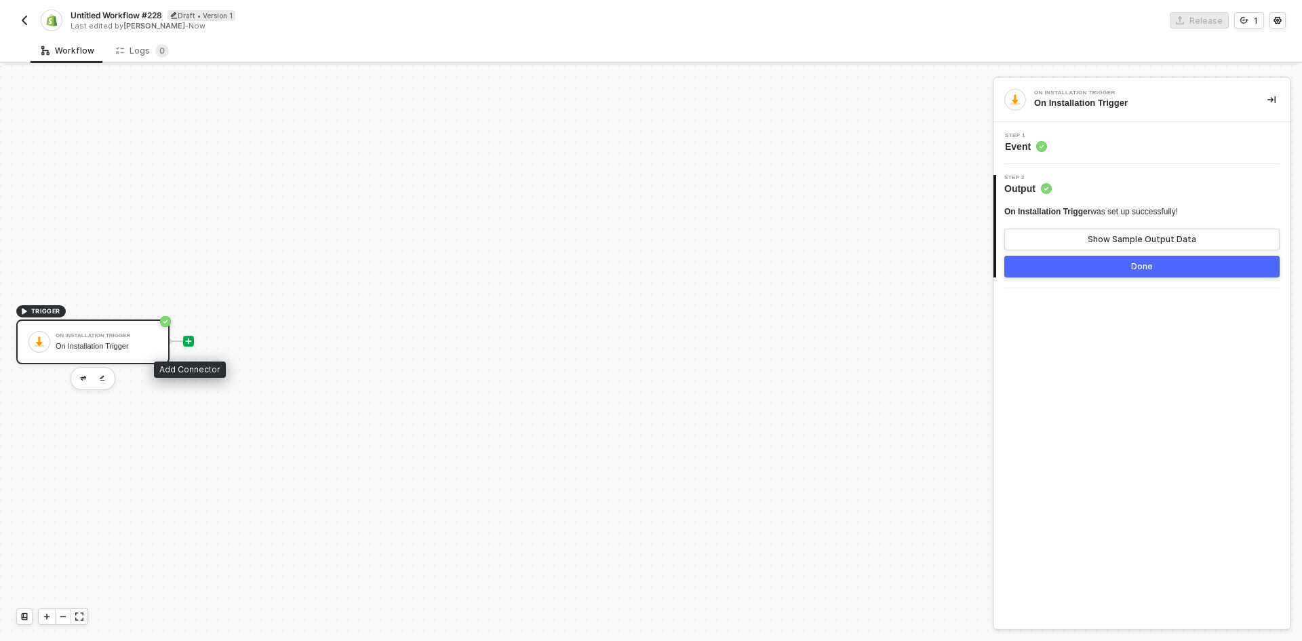
click at [189, 337] on icon "icon-play" at bounding box center [189, 341] width 8 height 8
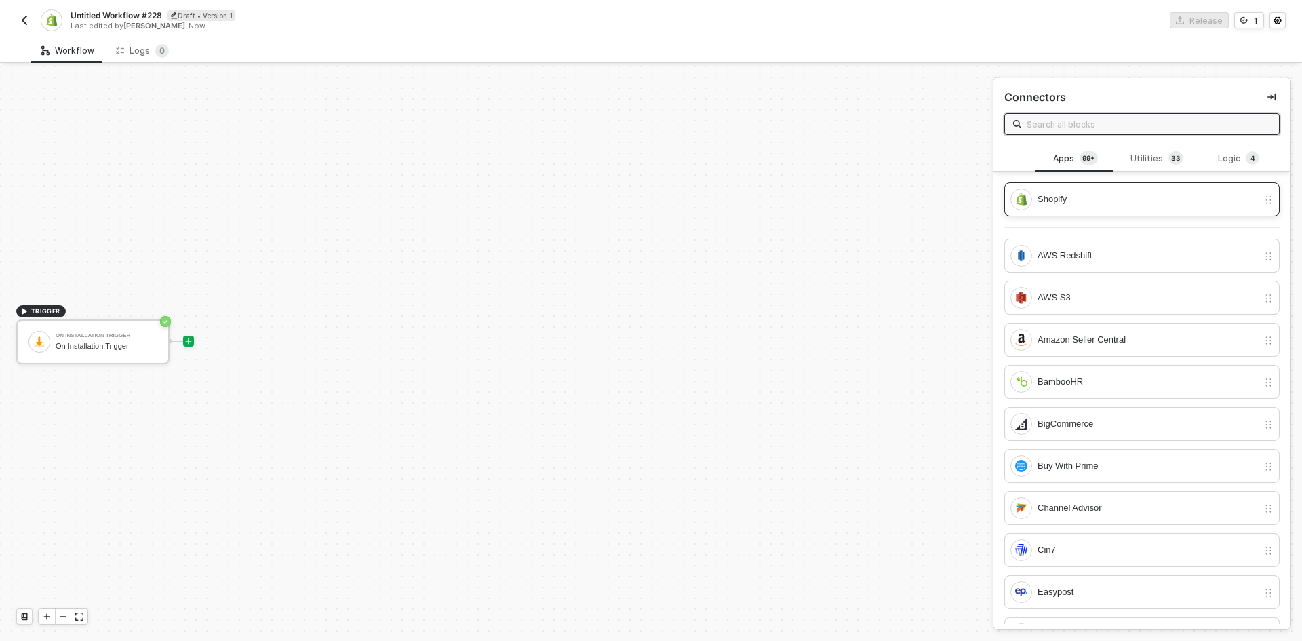
click at [1150, 193] on div "Shopify" at bounding box center [1148, 199] width 220 height 15
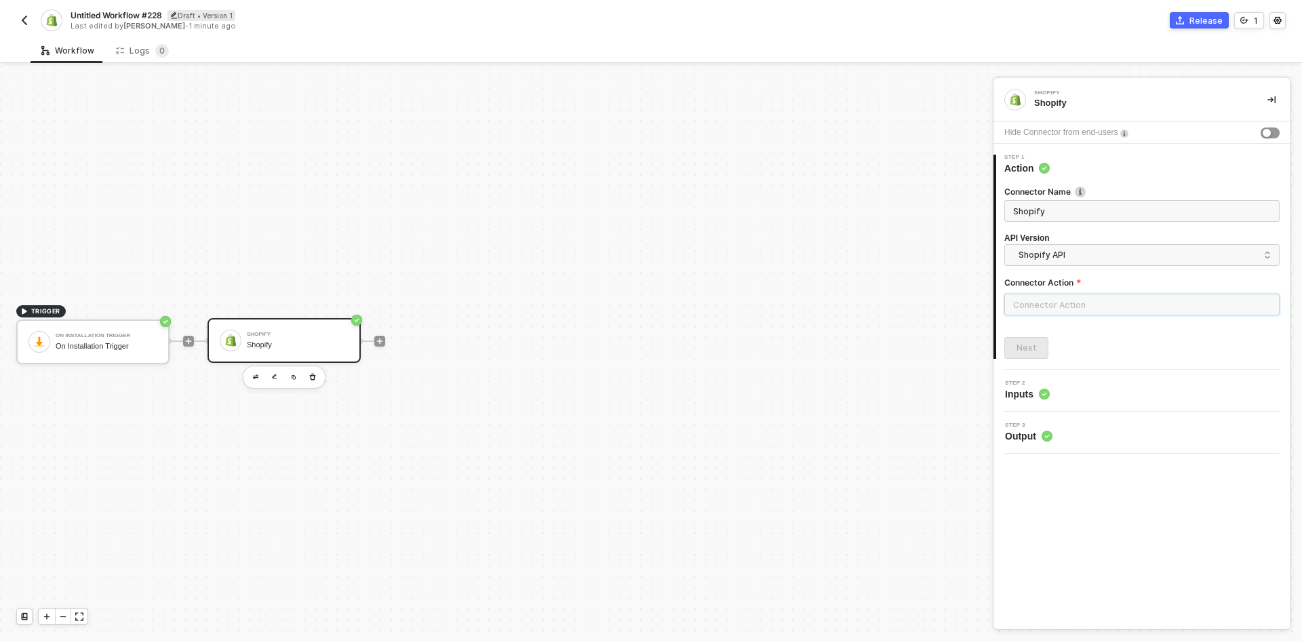
click at [1081, 303] on input "text" at bounding box center [1142, 305] width 275 height 22
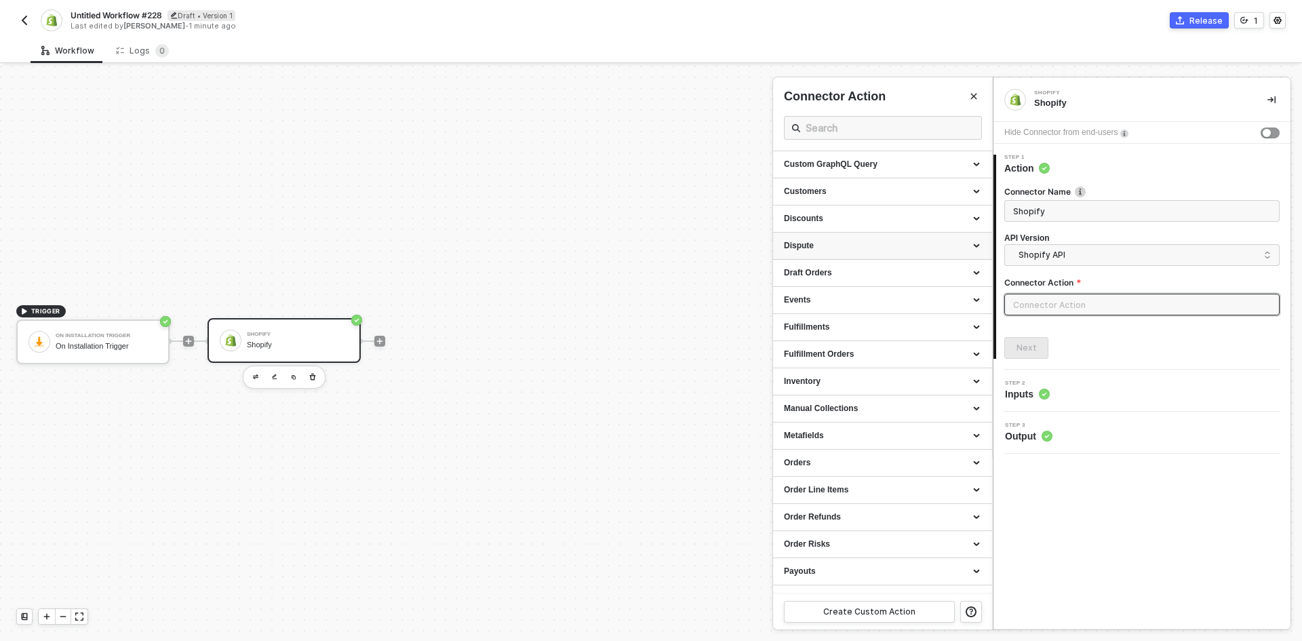
scroll to position [136, 0]
click at [828, 463] on div "Orders" at bounding box center [882, 463] width 197 height 12
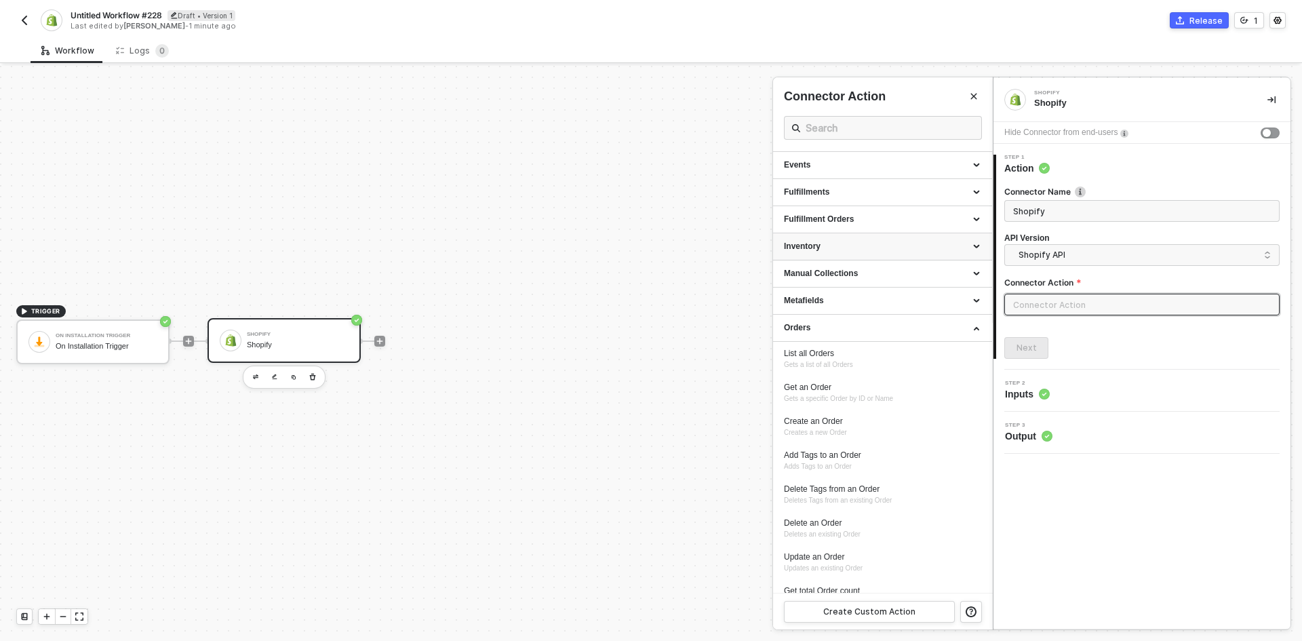
scroll to position [271, 0]
click at [856, 363] on div "List all Orders Gets a list of all Orders" at bounding box center [882, 358] width 197 height 22
type input "Gets a list of all Orders"
type input "Orders - List all Orders"
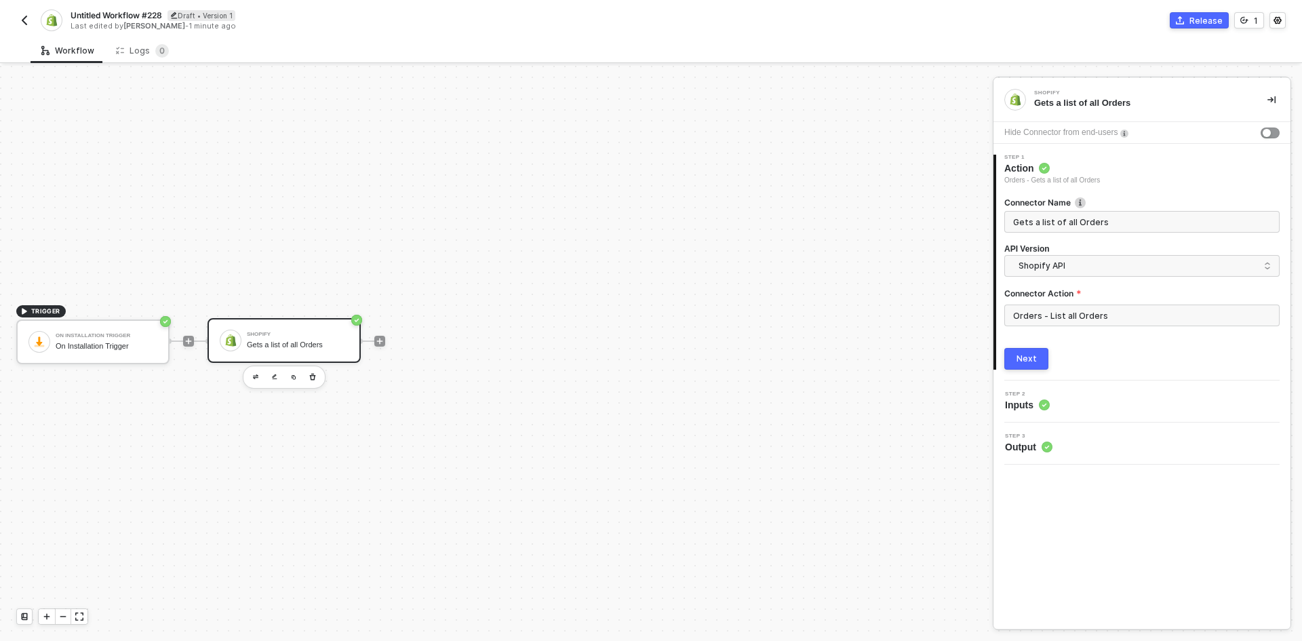
click at [1037, 357] on button "Next" at bounding box center [1027, 359] width 44 height 22
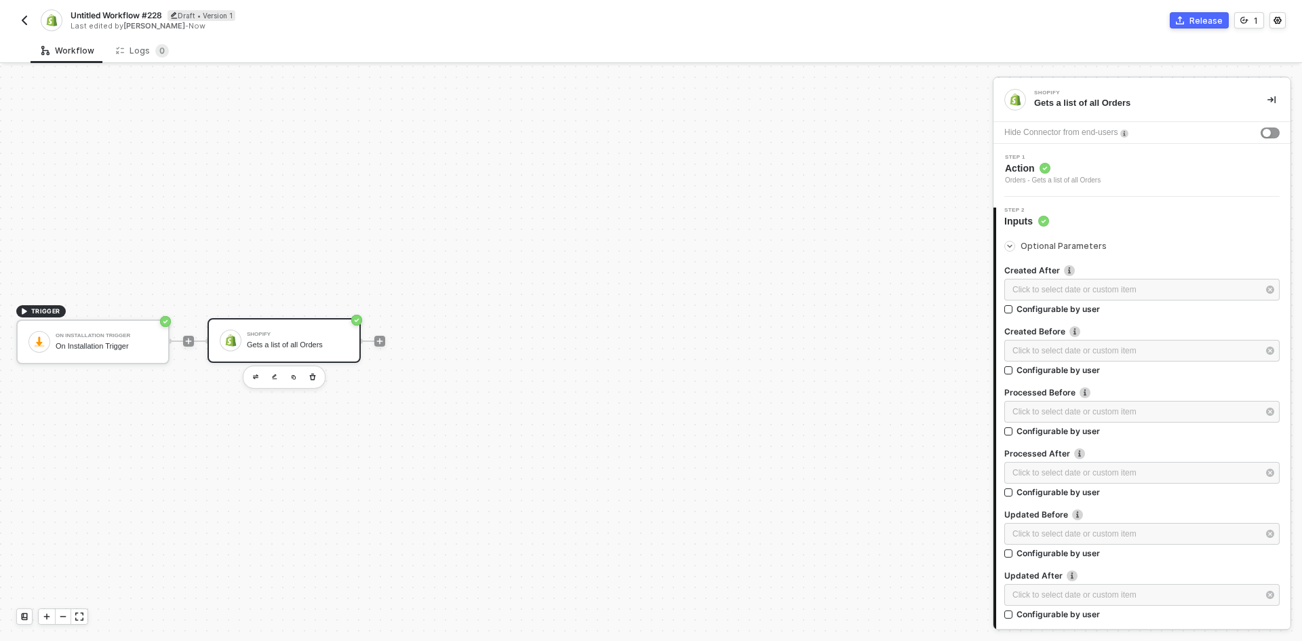
click at [1044, 244] on span "Optional Parameters" at bounding box center [1064, 246] width 86 height 10
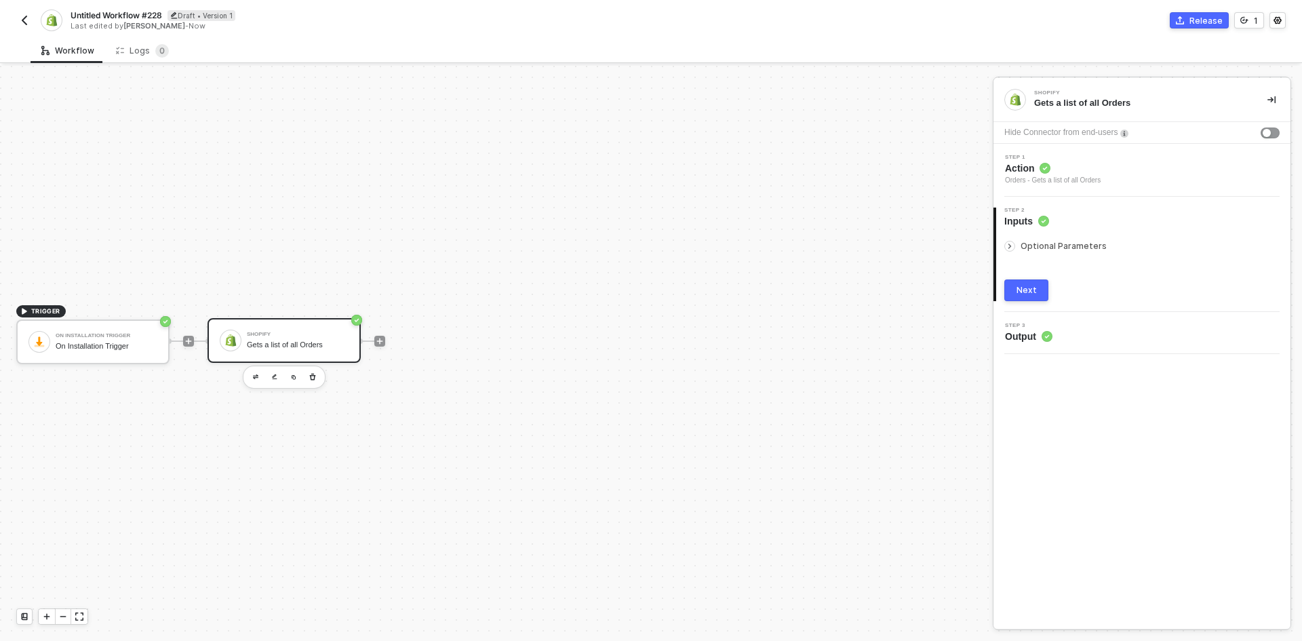
click at [1024, 297] on button "Next" at bounding box center [1027, 290] width 44 height 22
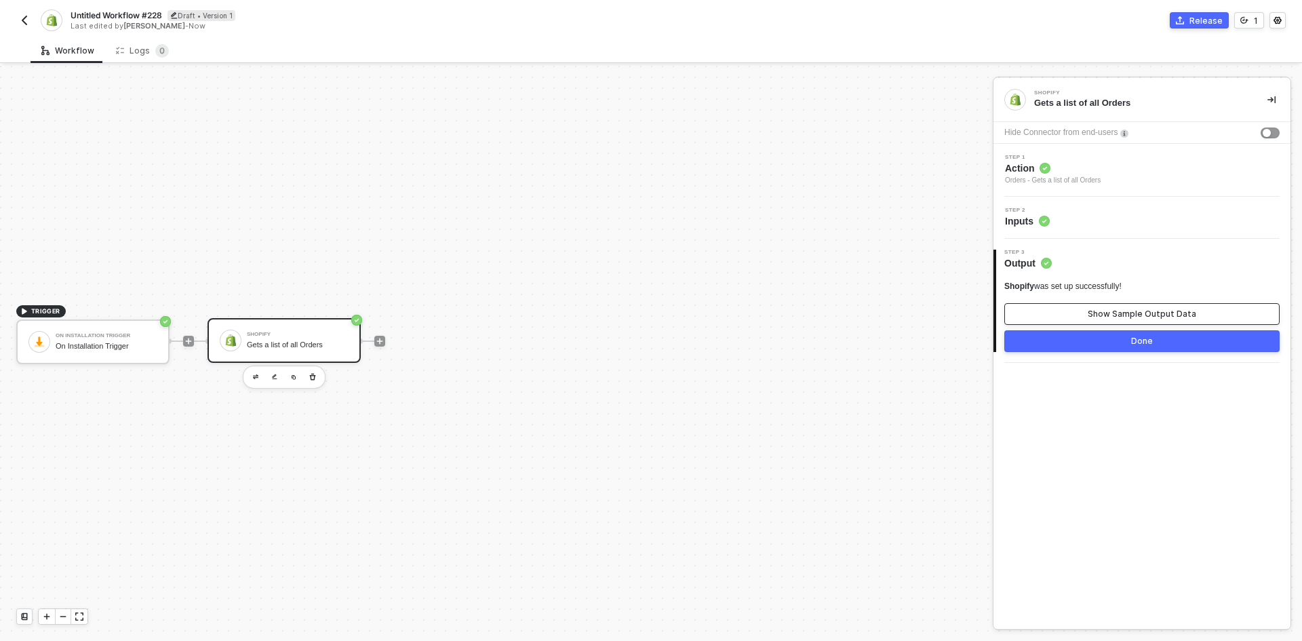
click at [1064, 311] on button "Show Sample Output Data" at bounding box center [1142, 314] width 275 height 22
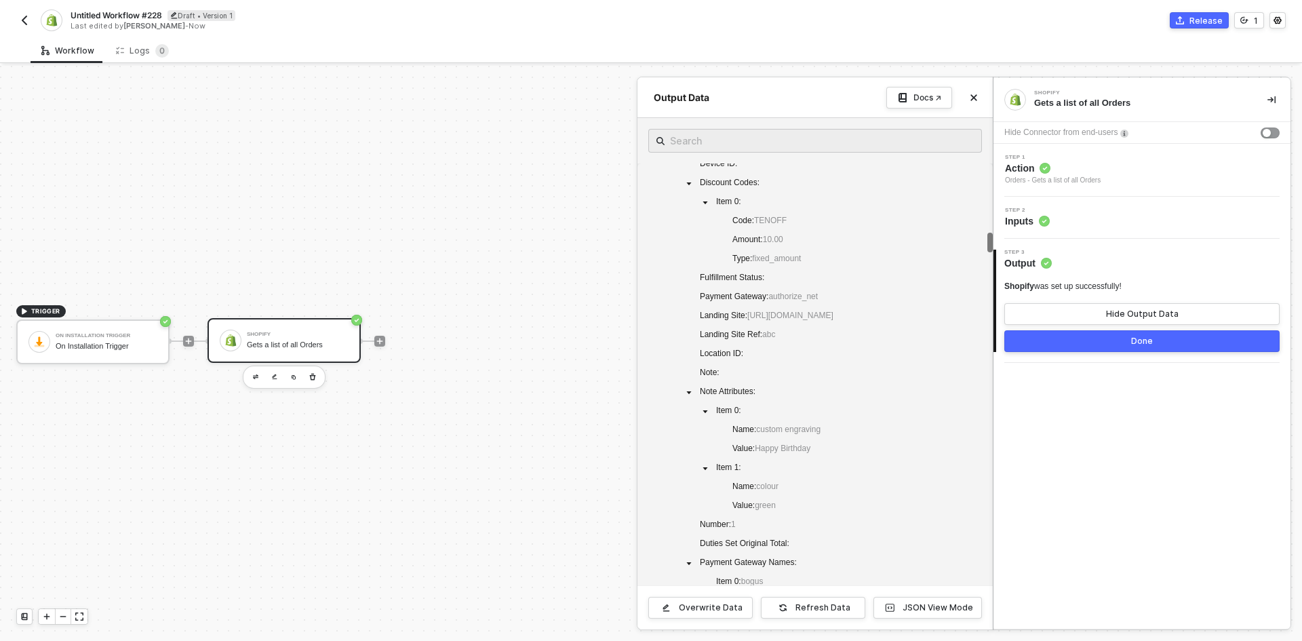
scroll to position [2103, 0]
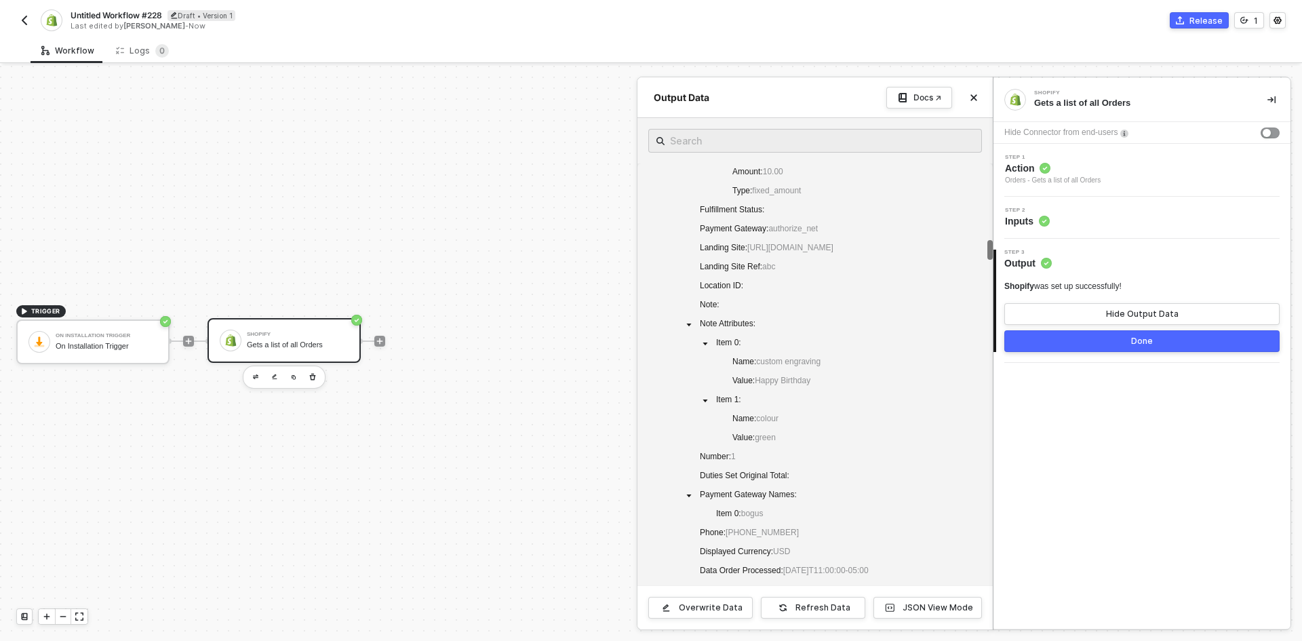
click at [1266, 92] on button "button" at bounding box center [1272, 100] width 16 height 16
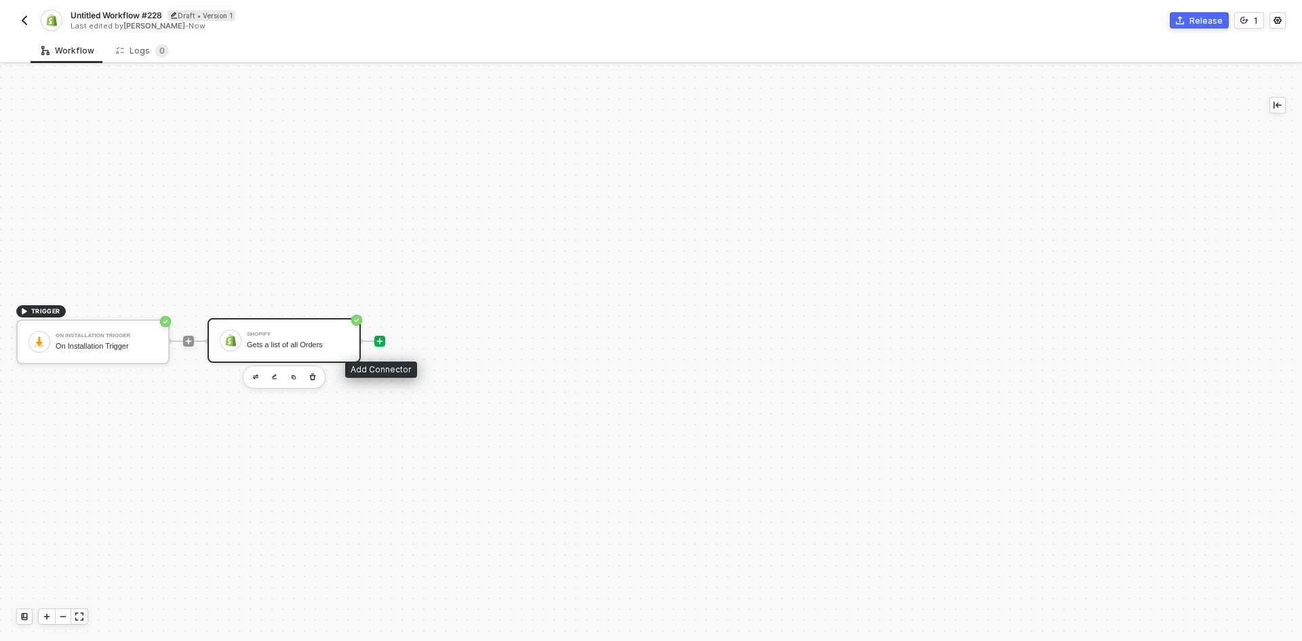
click at [383, 337] on icon "icon-play" at bounding box center [380, 341] width 8 height 8
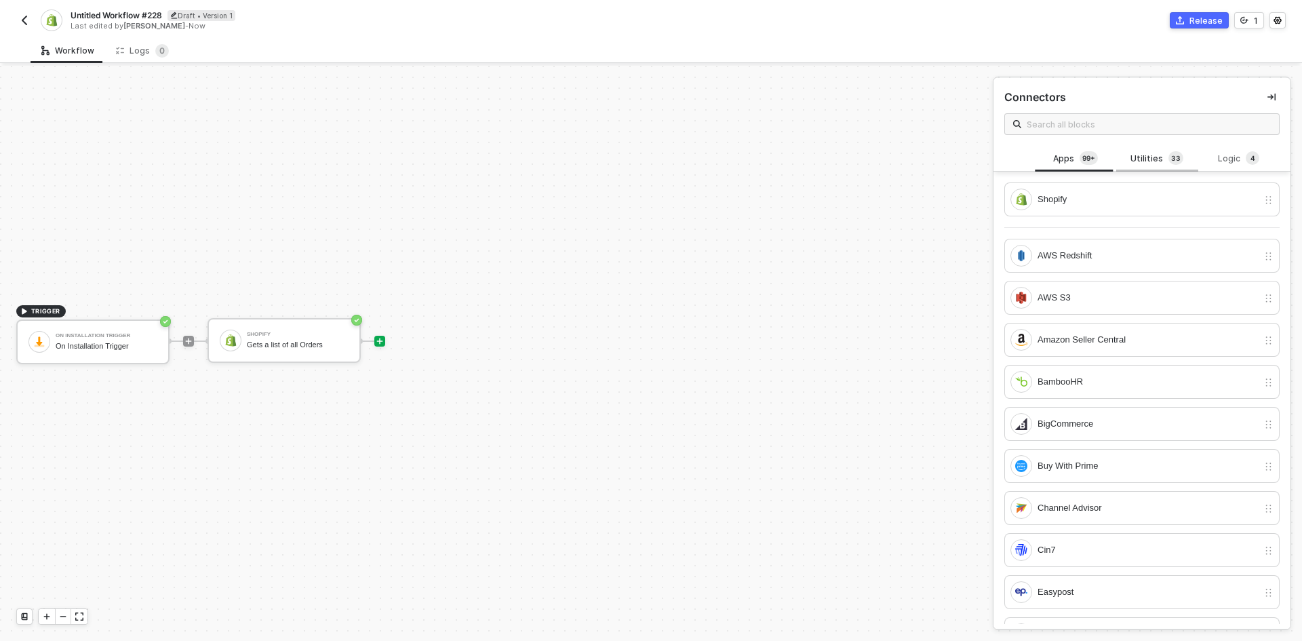
click at [1150, 165] on div "Utilities 3 3" at bounding box center [1157, 158] width 60 height 15
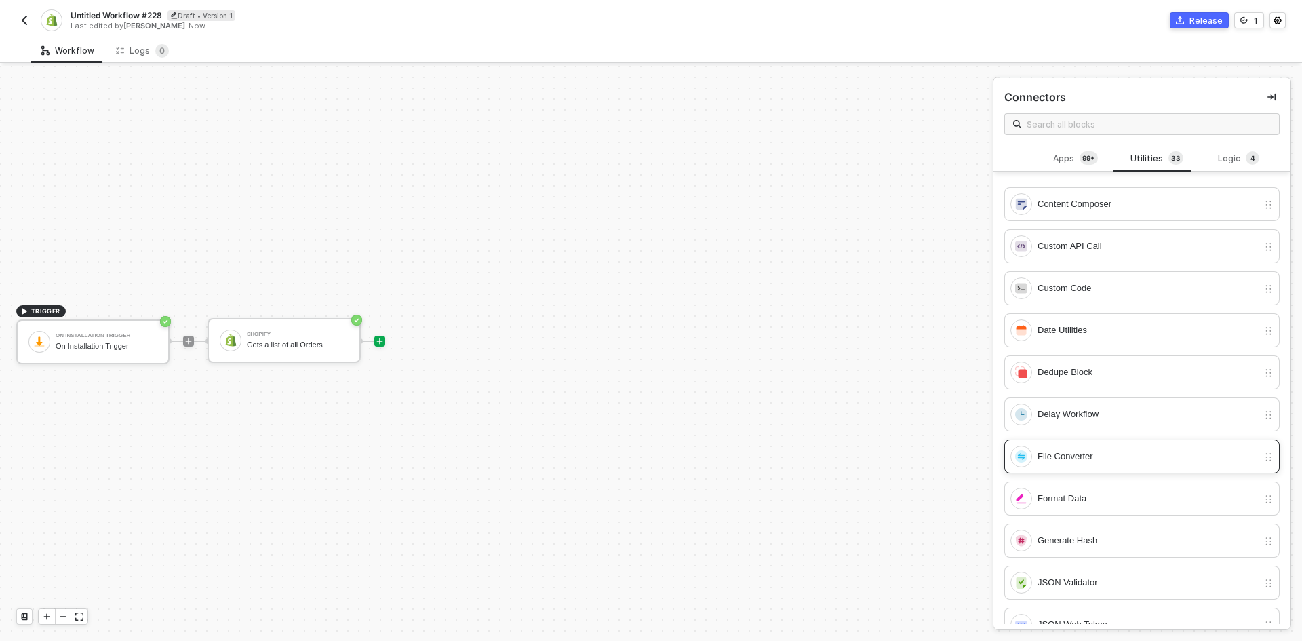
scroll to position [339, 0]
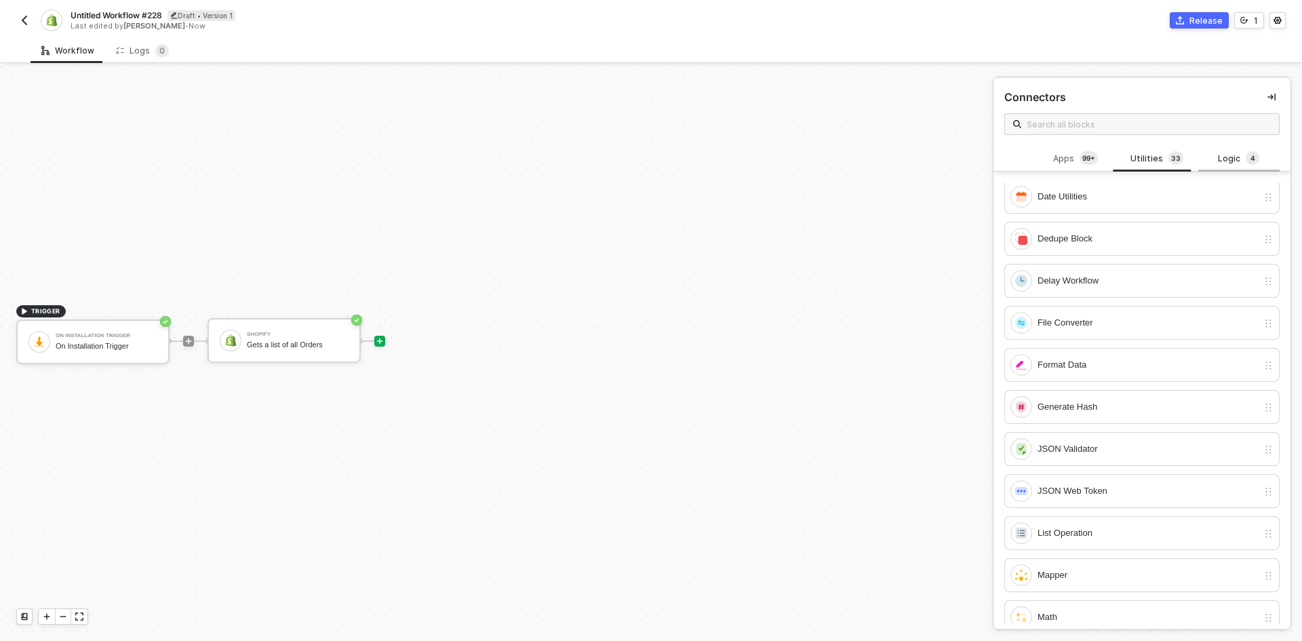
click at [1218, 161] on div "Logic 4" at bounding box center [1239, 158] width 60 height 15
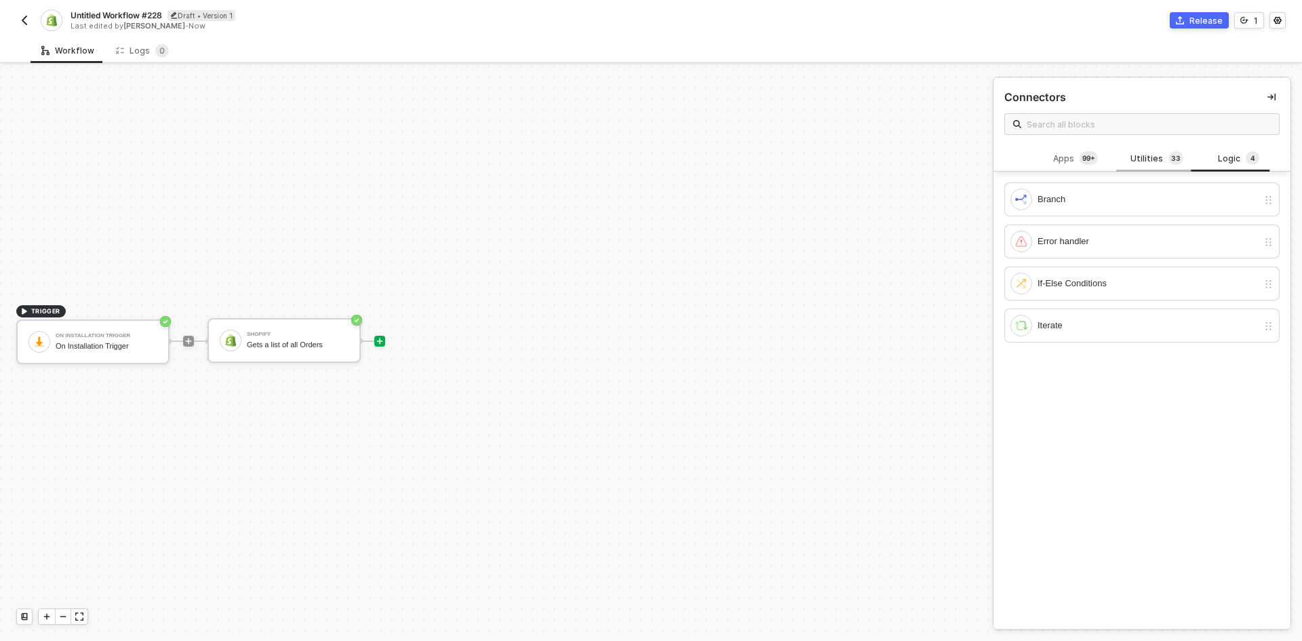
click at [1145, 163] on div "Utilities 3 3" at bounding box center [1157, 158] width 60 height 15
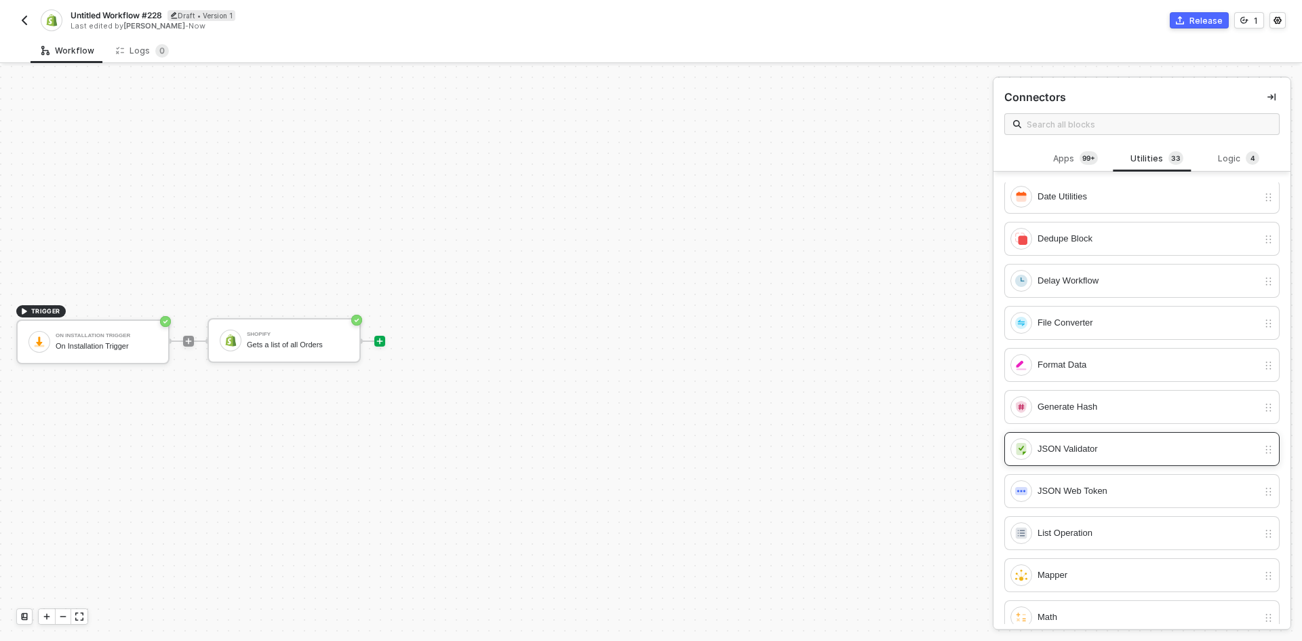
scroll to position [610, 0]
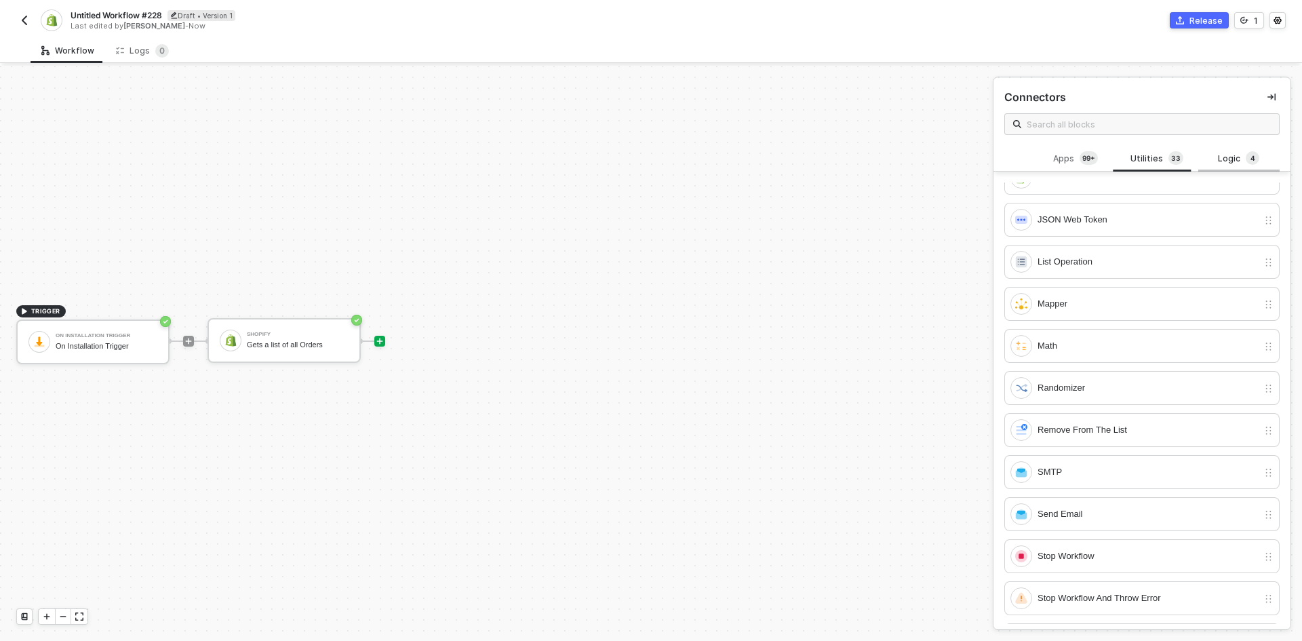
click at [1232, 156] on div "Logic 4" at bounding box center [1239, 158] width 60 height 15
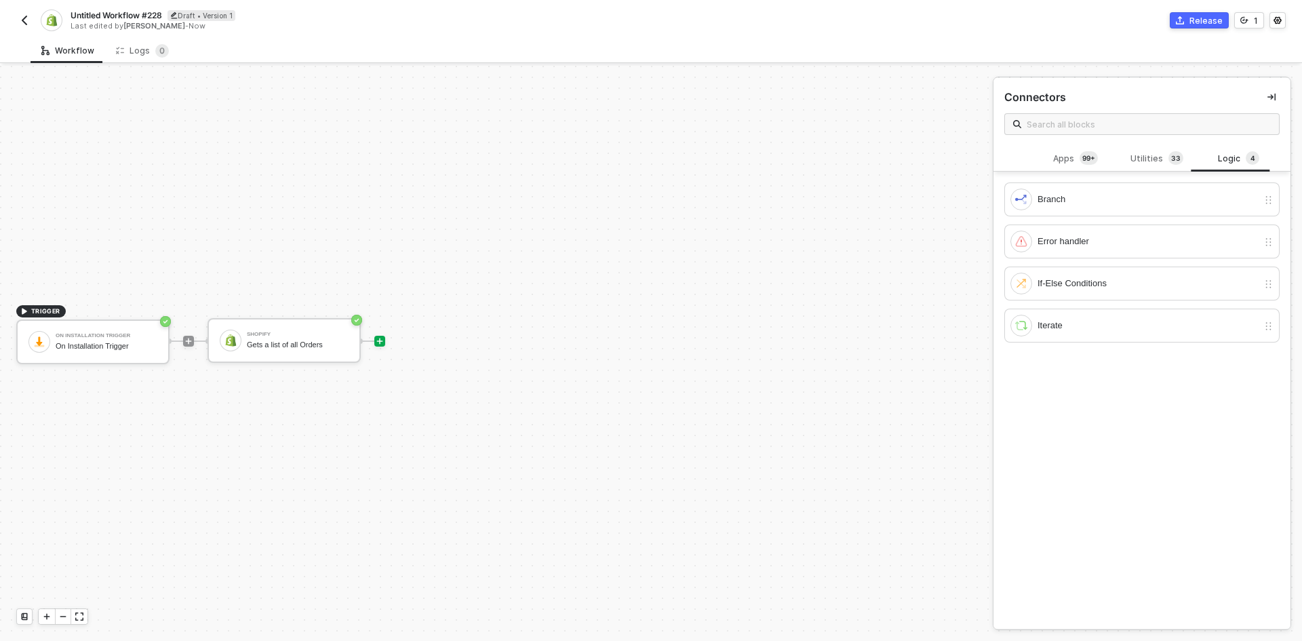
click at [24, 27] on button "button" at bounding box center [24, 20] width 16 height 16
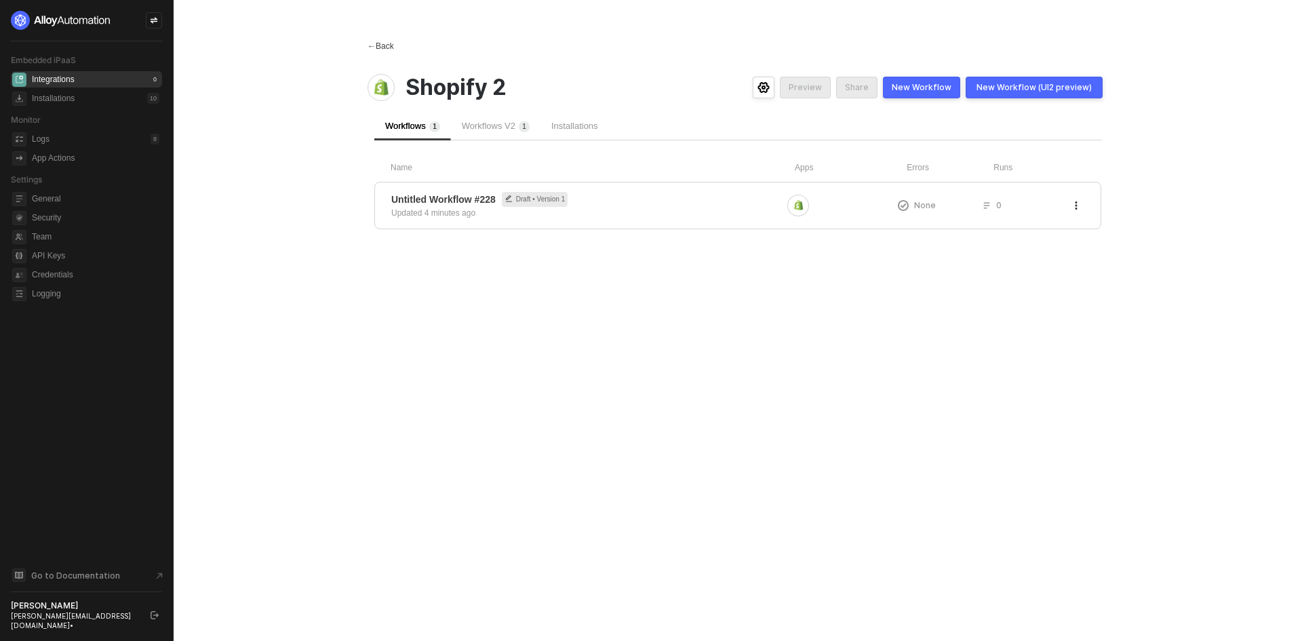
click at [378, 49] on div "← Back" at bounding box center [381, 47] width 26 height 12
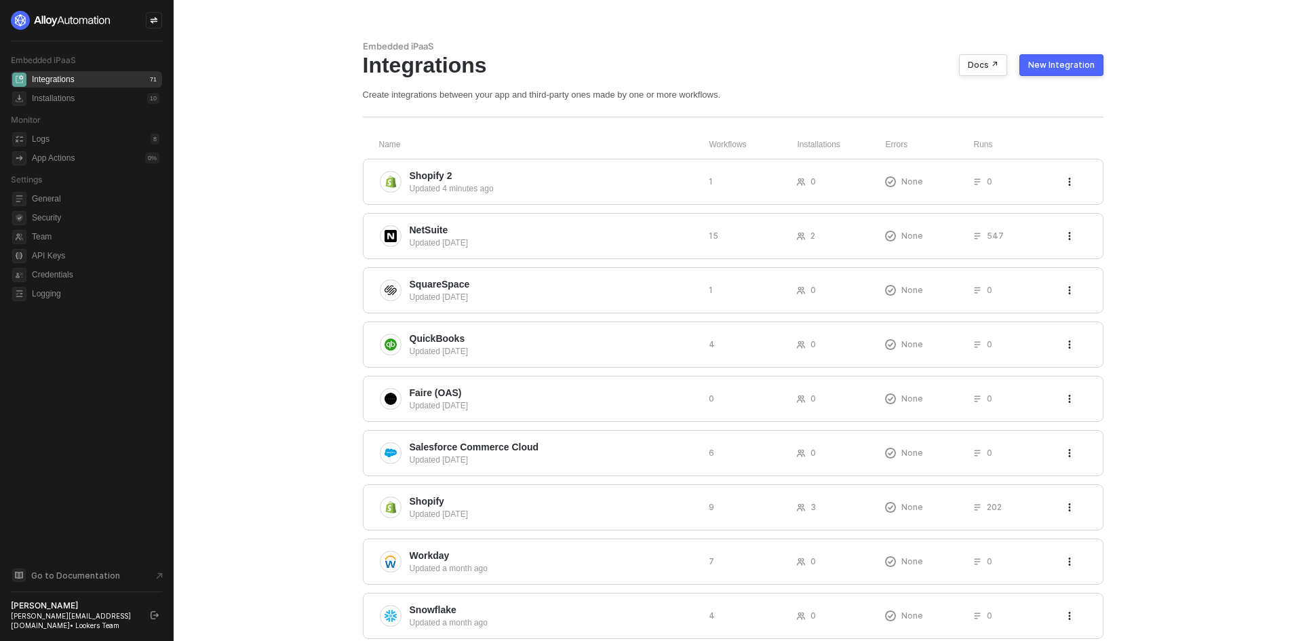
click at [1063, 66] on div "New Integration" at bounding box center [1061, 65] width 66 height 11
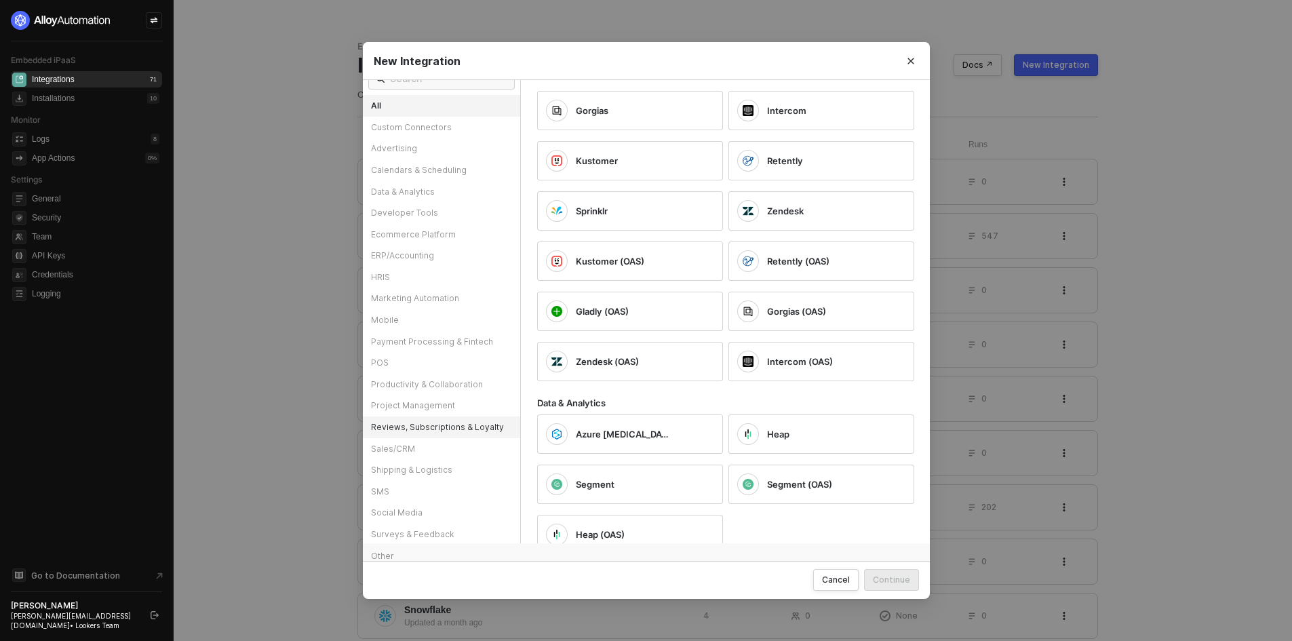
scroll to position [23, 0]
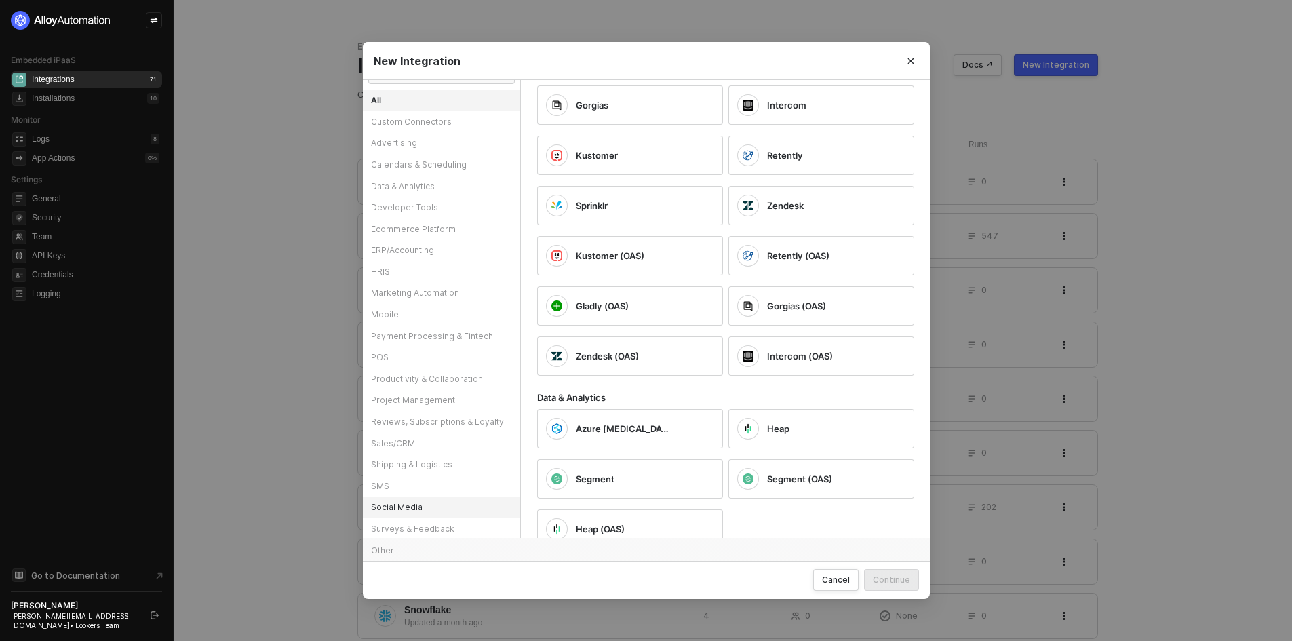
click at [427, 512] on div "Social Media" at bounding box center [441, 508] width 157 height 22
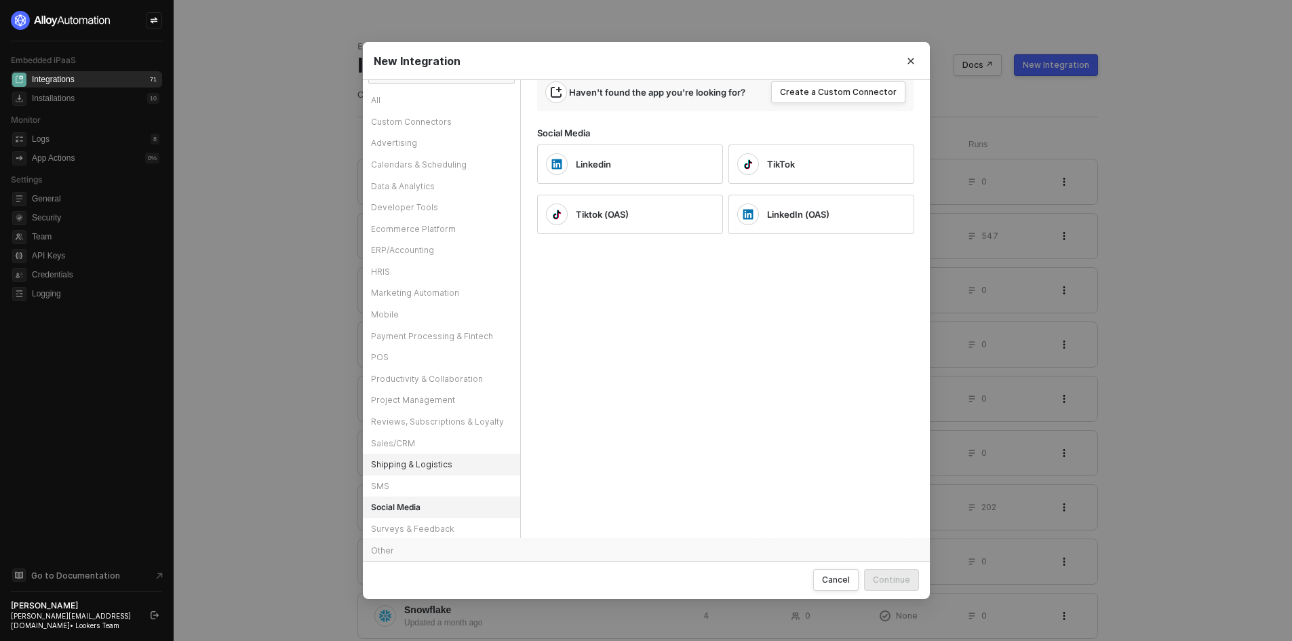
click at [423, 470] on div "Shipping & Logistics" at bounding box center [441, 465] width 157 height 22
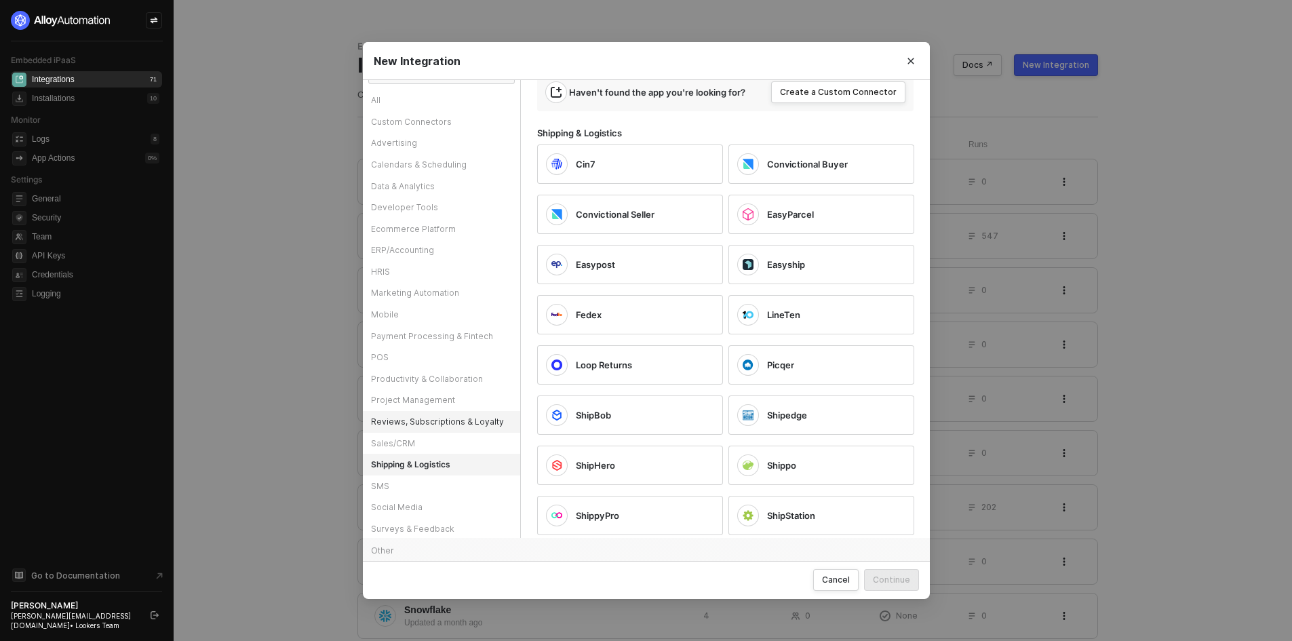
click at [425, 429] on div "Reviews, Subscriptions & Loyalty" at bounding box center [441, 422] width 157 height 22
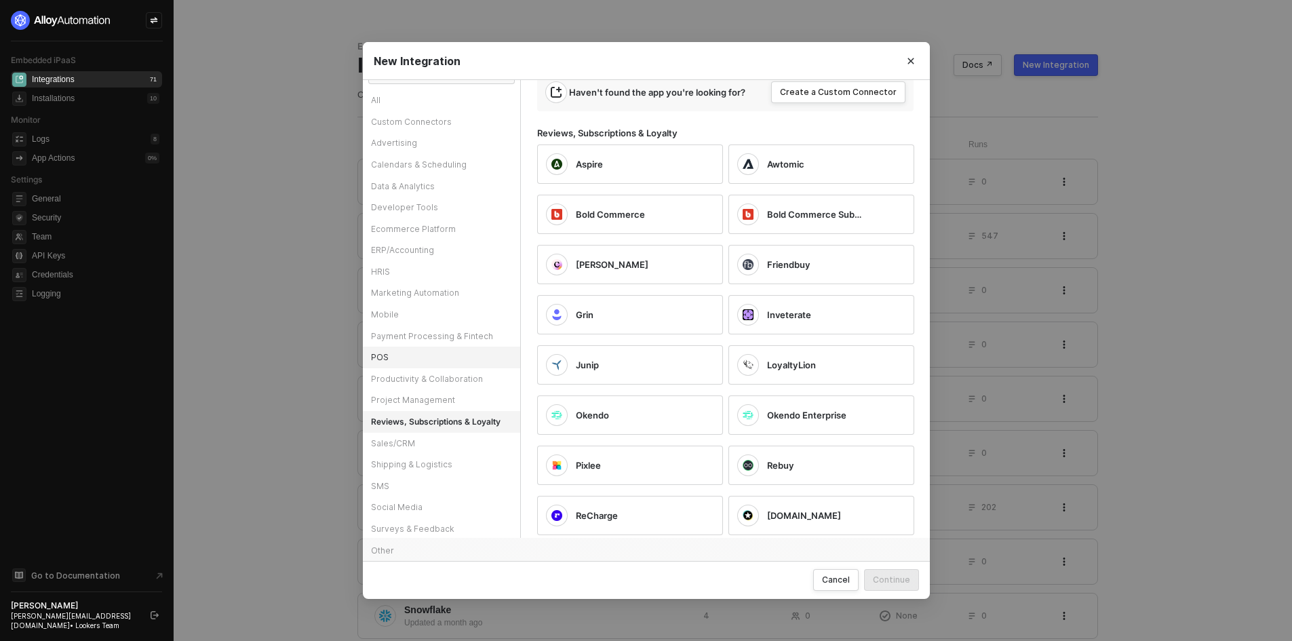
click at [418, 364] on div "POS" at bounding box center [441, 358] width 157 height 22
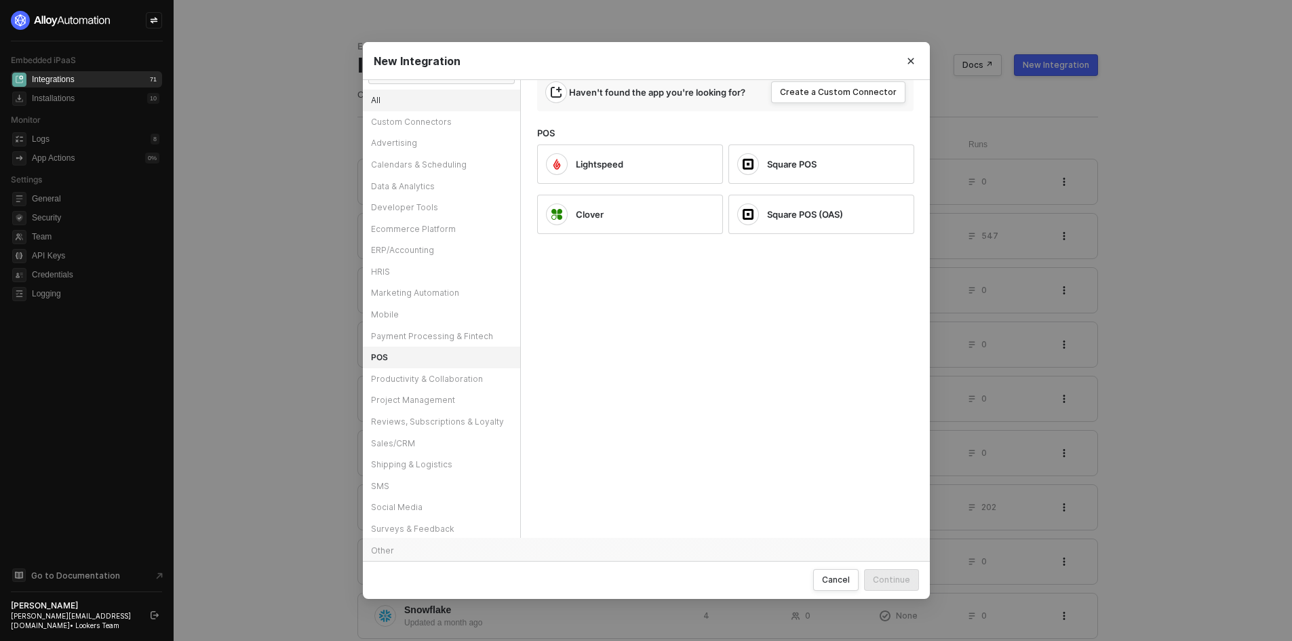
click at [431, 99] on div "All" at bounding box center [441, 101] width 157 height 22
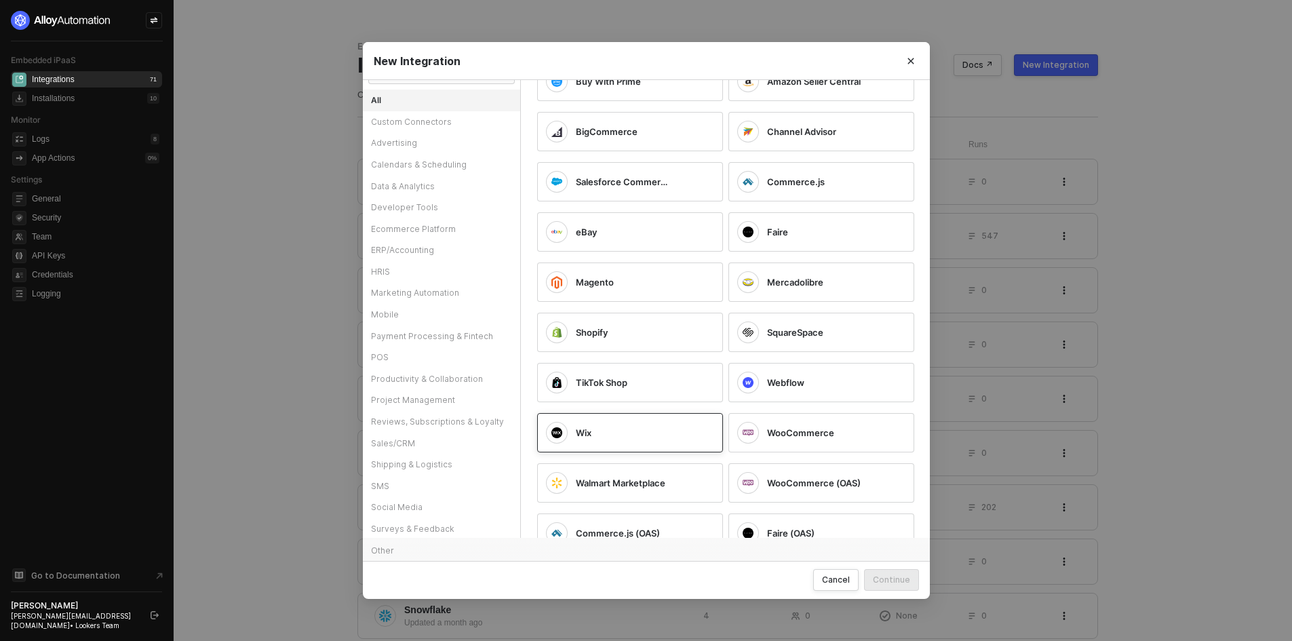
scroll to position [1696, 0]
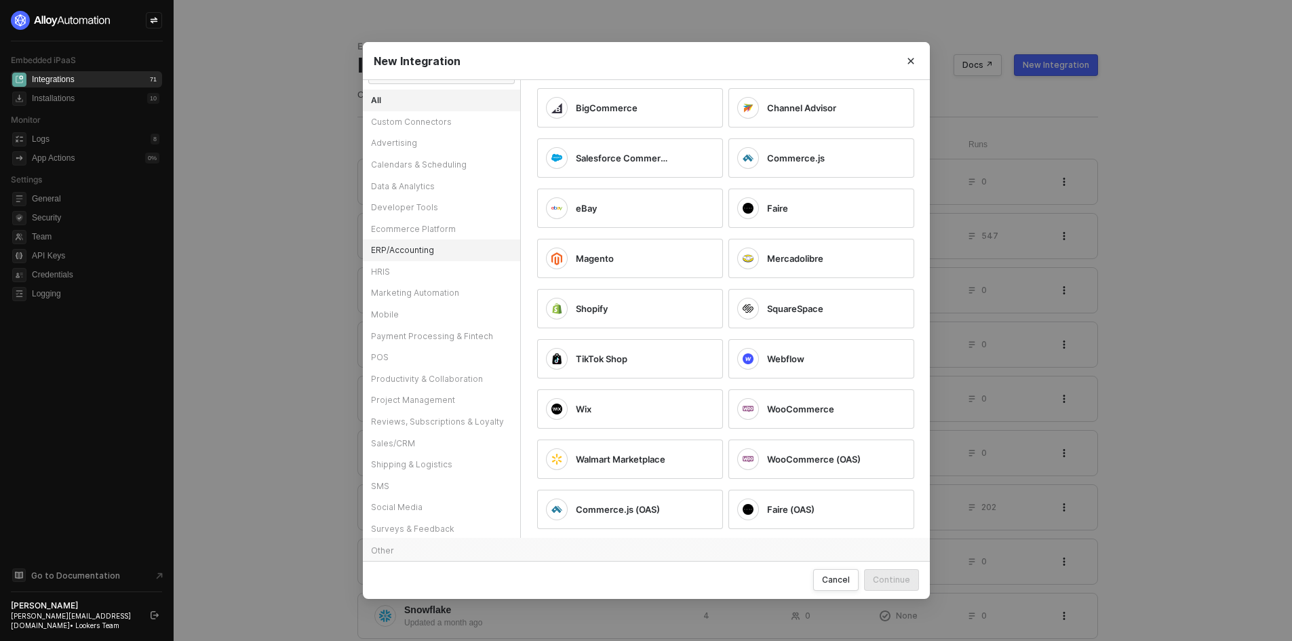
click at [392, 253] on div "ERP/Accounting" at bounding box center [441, 250] width 157 height 22
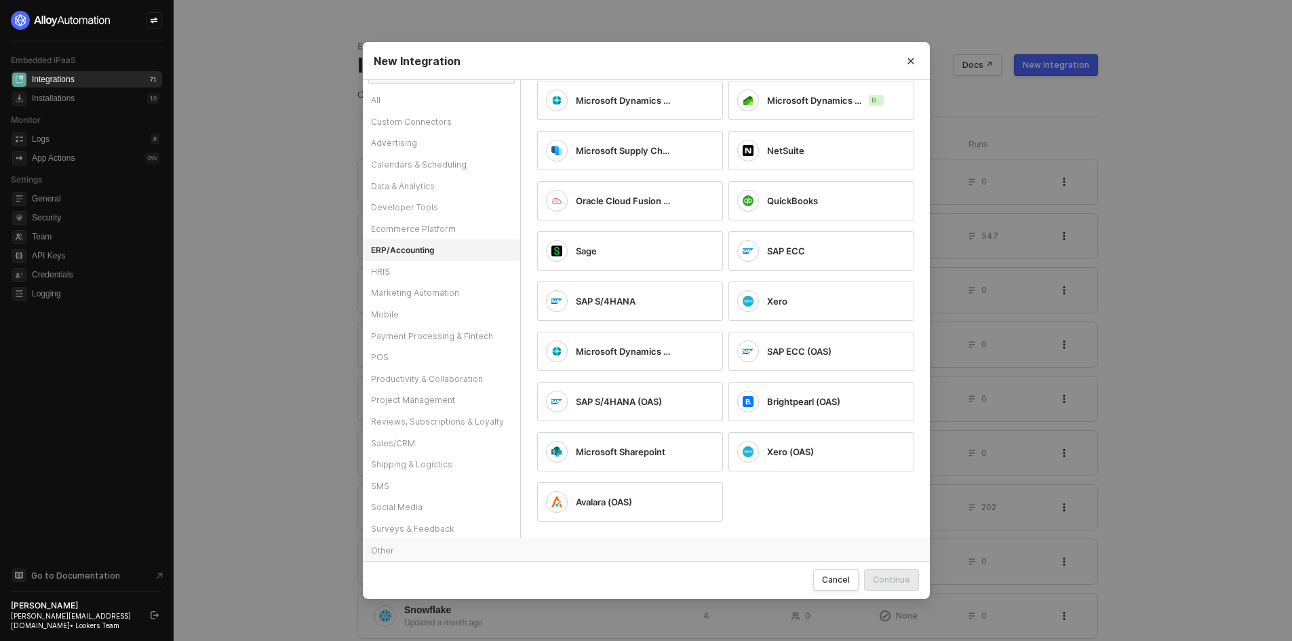
scroll to position [164, 0]
click at [405, 469] on div "Shipping & Logistics" at bounding box center [441, 465] width 157 height 22
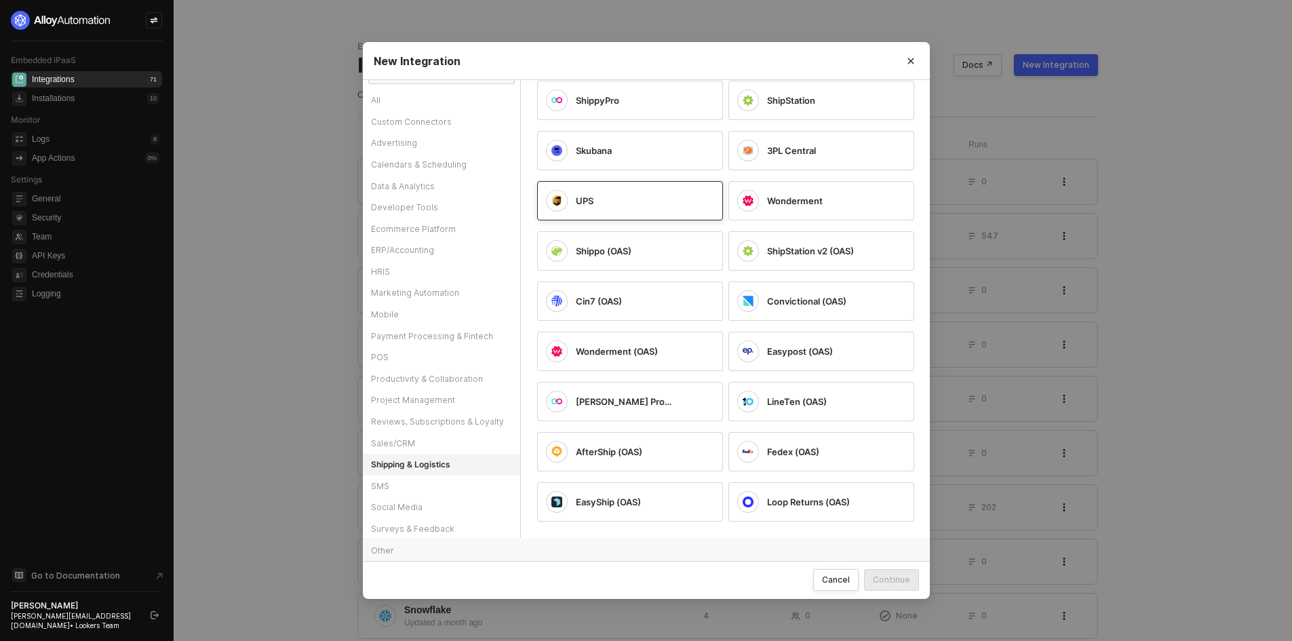
scroll to position [347, 0]
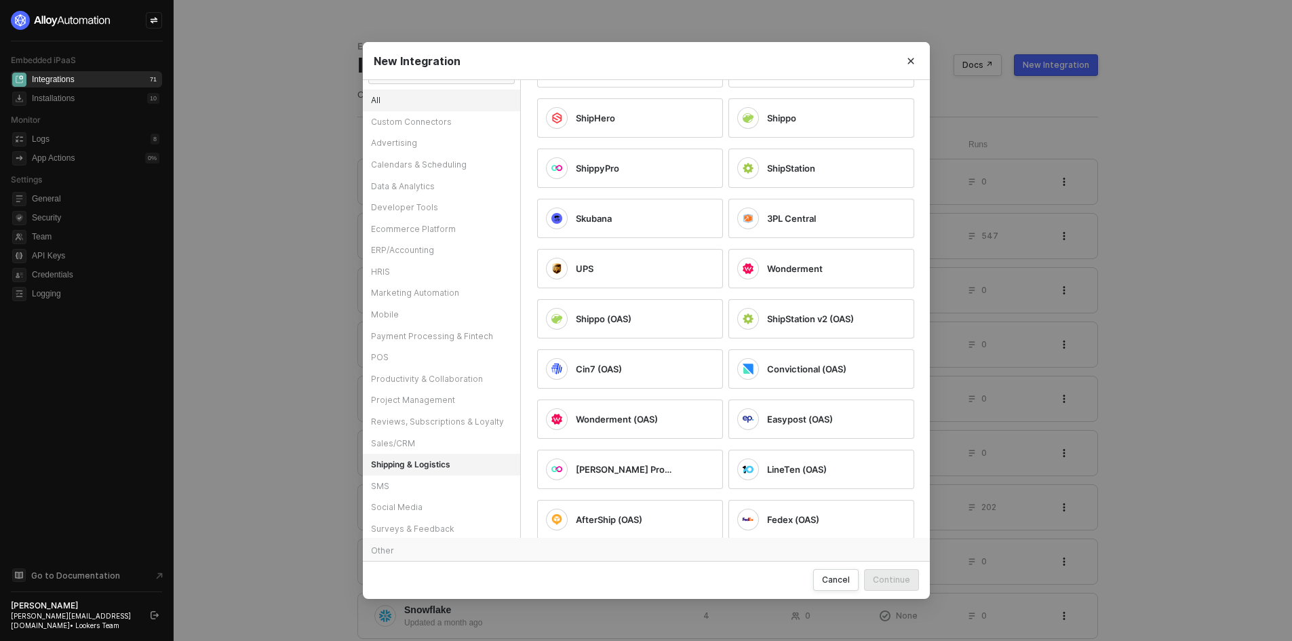
click at [384, 109] on div "All" at bounding box center [441, 101] width 157 height 22
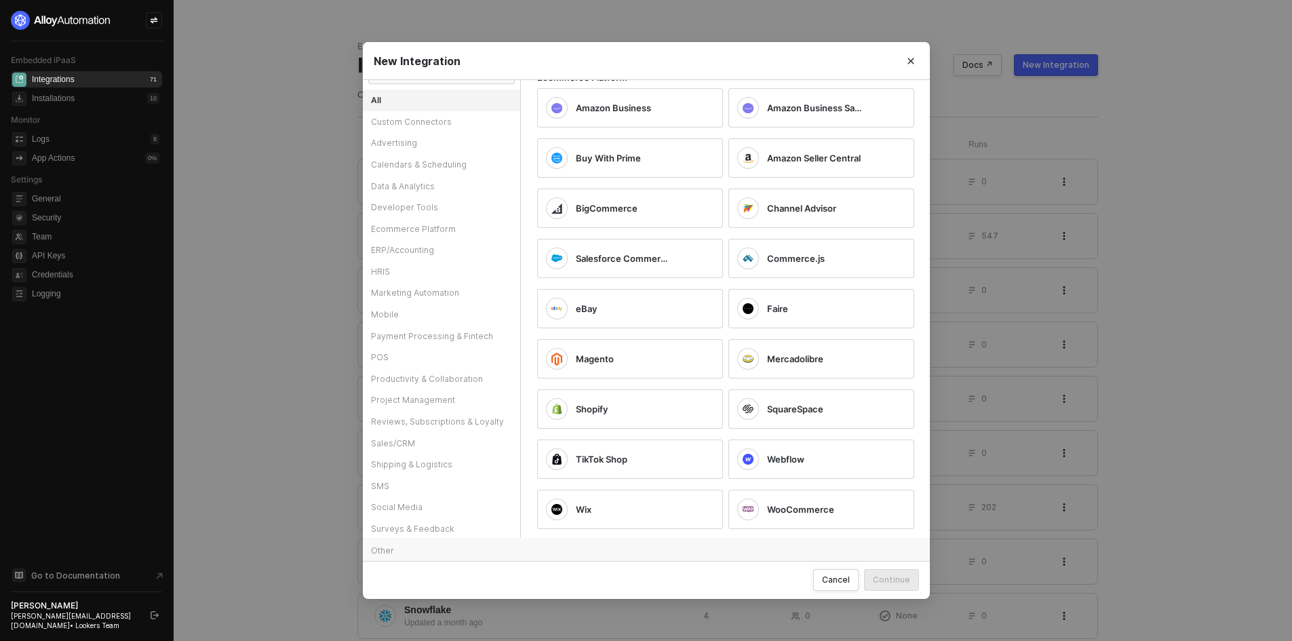
scroll to position [0, 0]
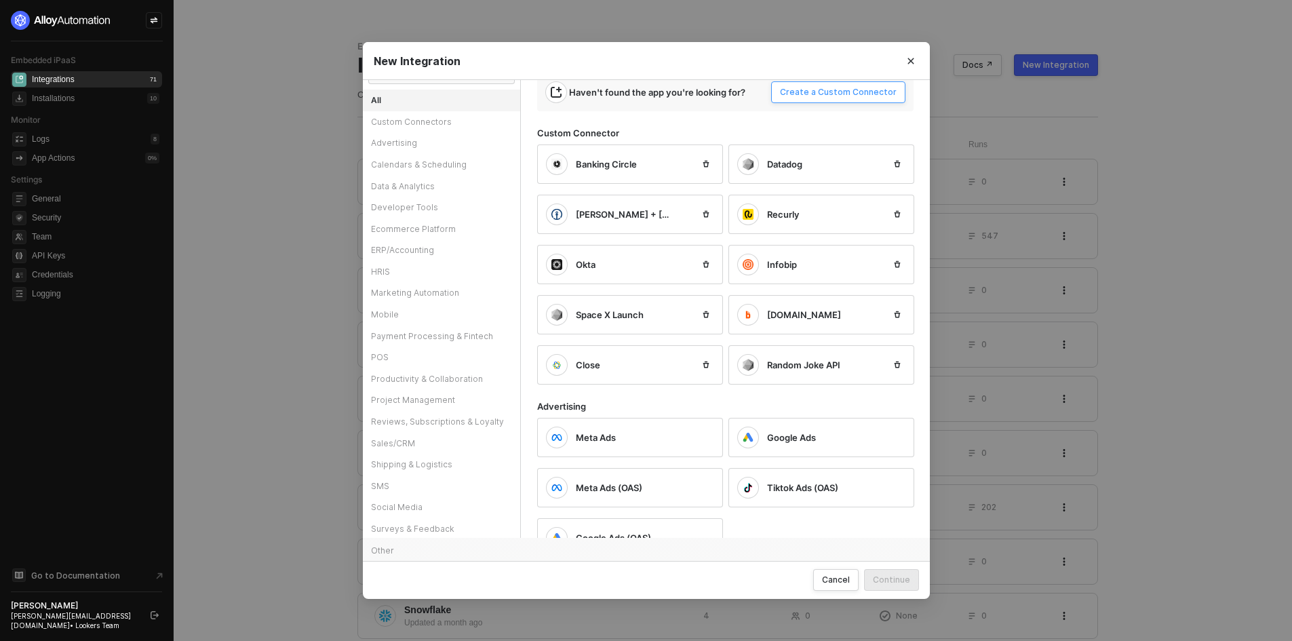
click at [834, 90] on div "Create a Custom Connector" at bounding box center [838, 92] width 117 height 11
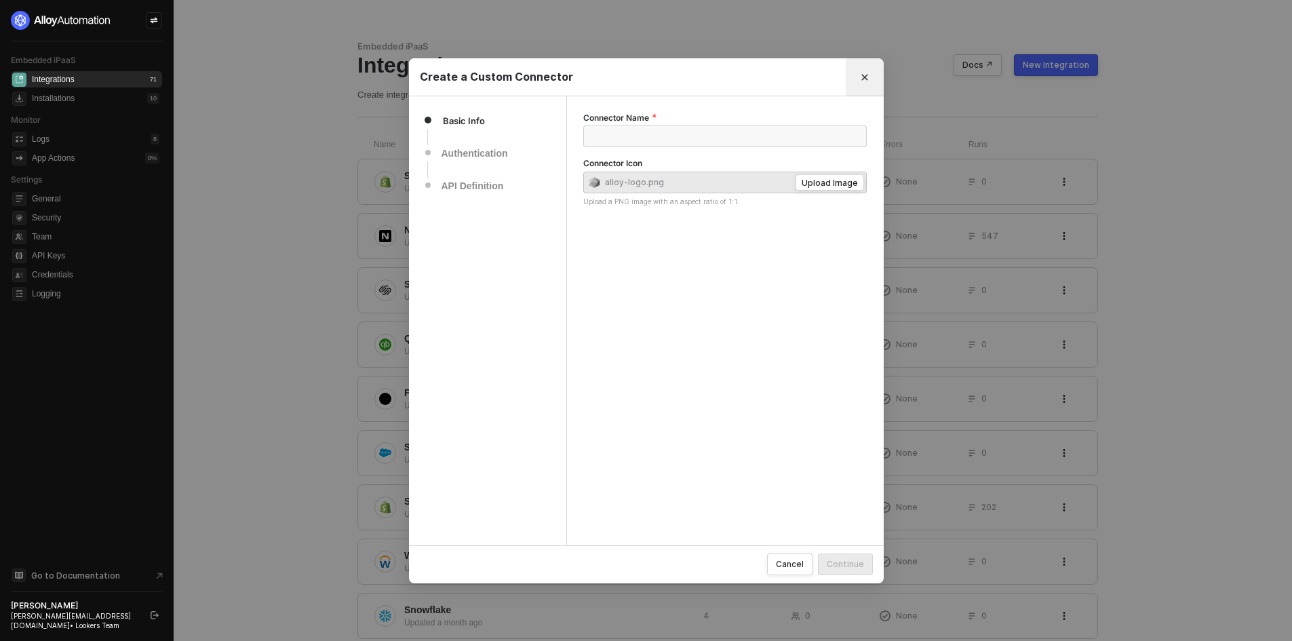
click at [868, 83] on button "Close" at bounding box center [865, 77] width 22 height 22
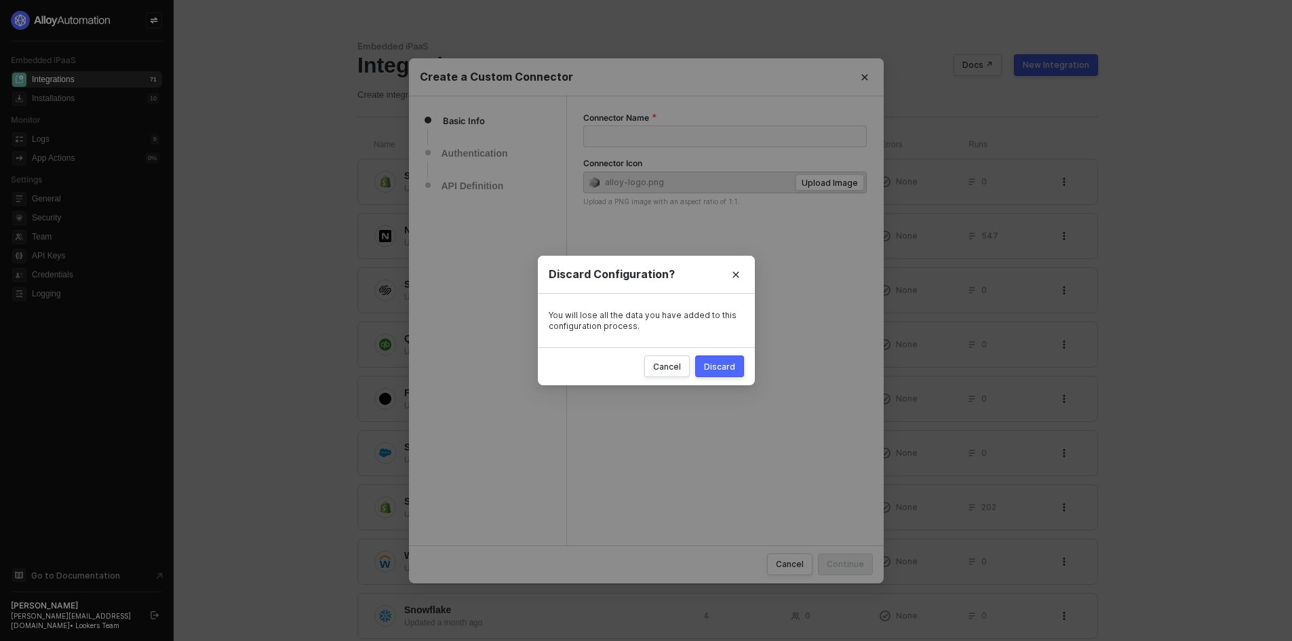
click at [731, 356] on button "Discard" at bounding box center [719, 366] width 49 height 22
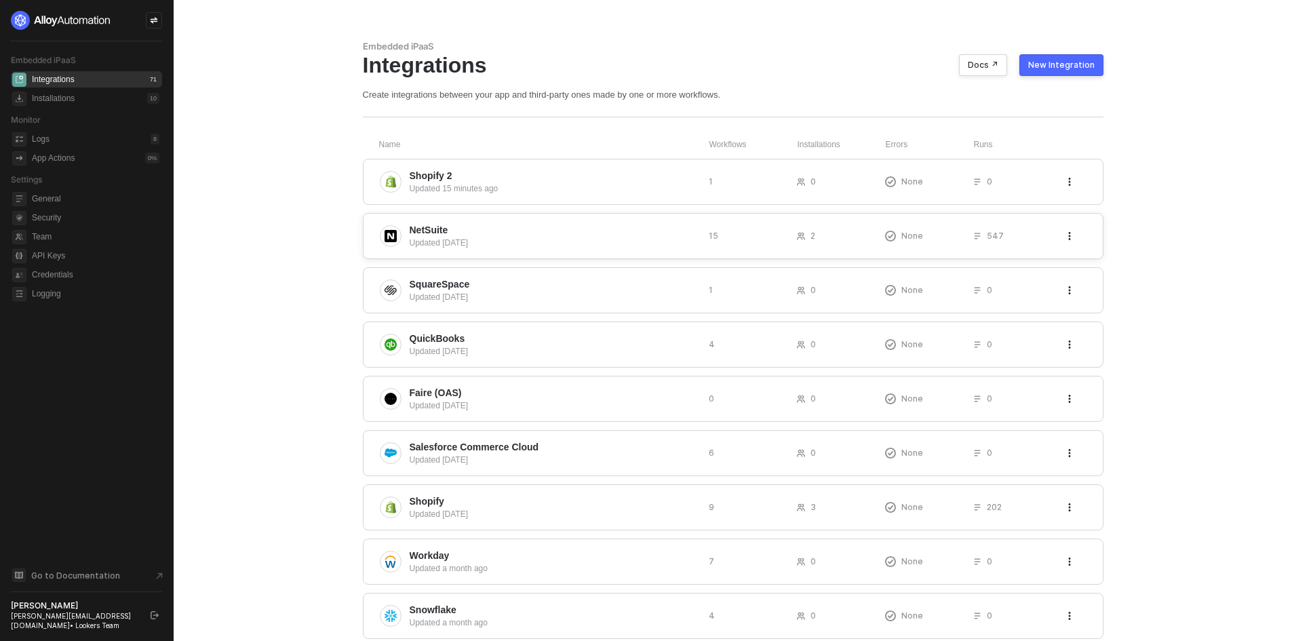
click at [497, 233] on span "NetSuite" at bounding box center [554, 230] width 288 height 14
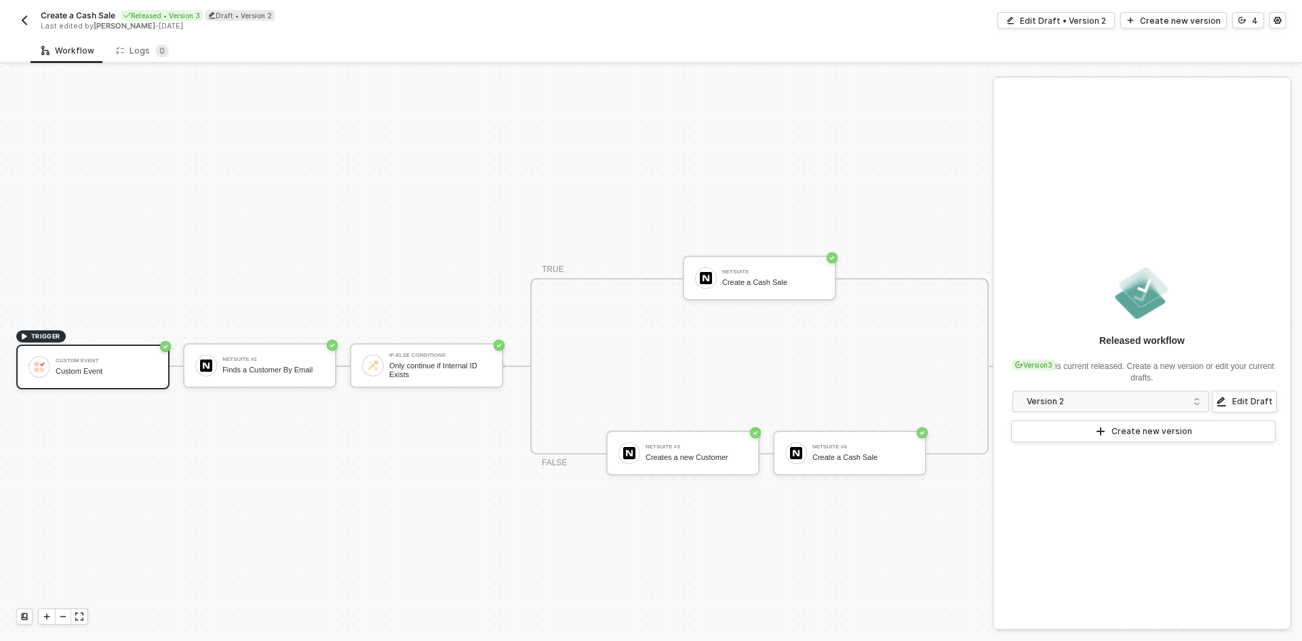
scroll to position [35, 0]
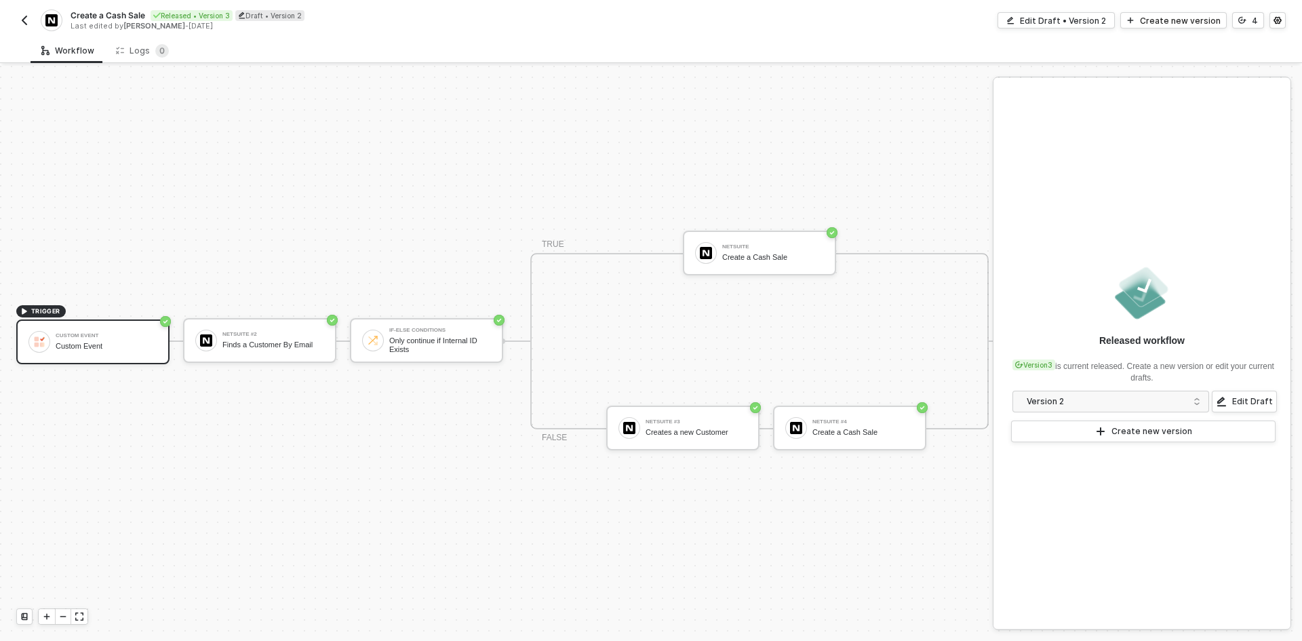
click at [60, 623] on div at bounding box center [63, 616] width 16 height 15
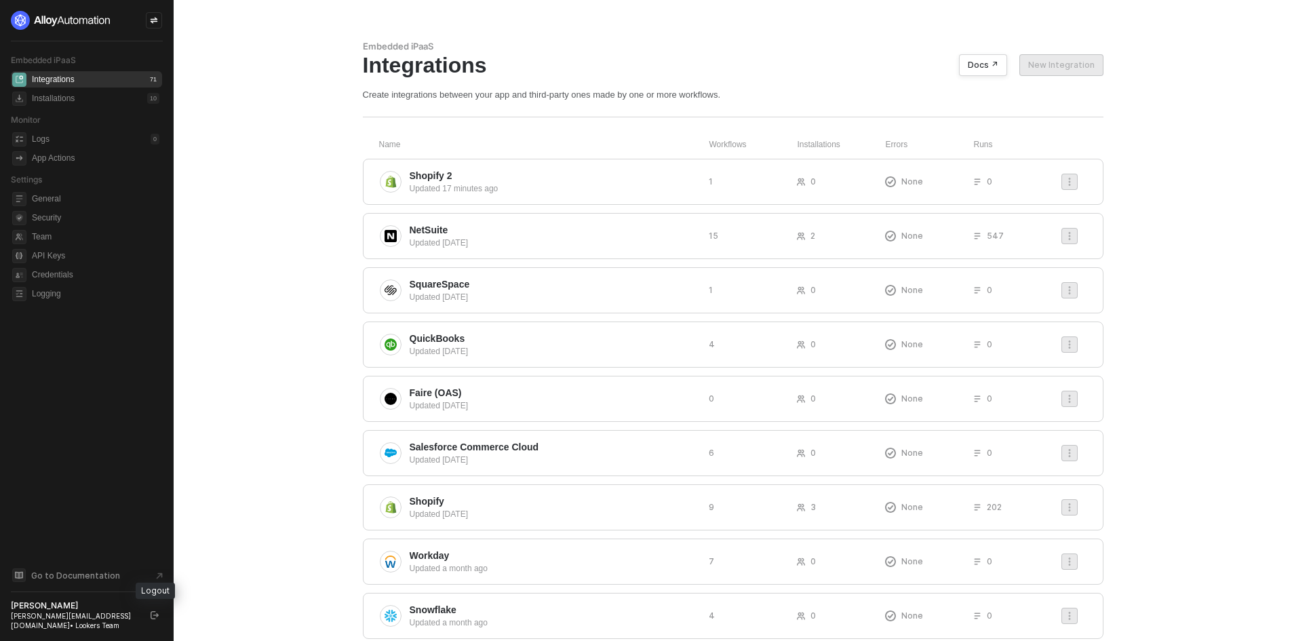
click at [151, 621] on button "button" at bounding box center [155, 615] width 16 height 16
